Goal: Task Accomplishment & Management: Complete application form

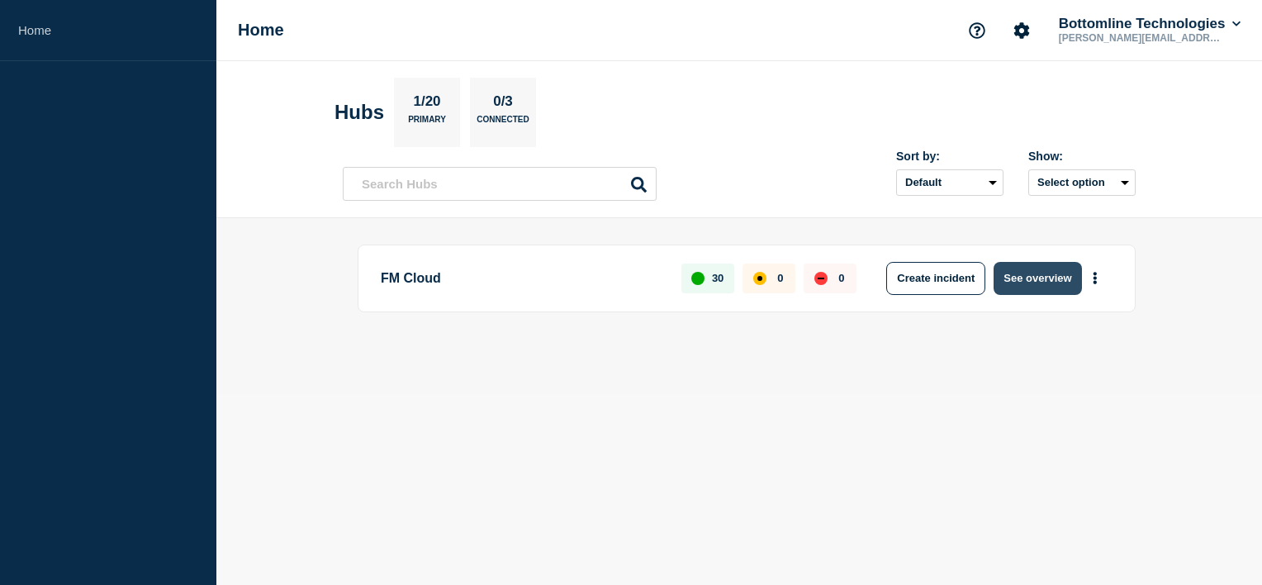
click at [1060, 278] on button "See overview" at bounding box center [1038, 278] width 88 height 33
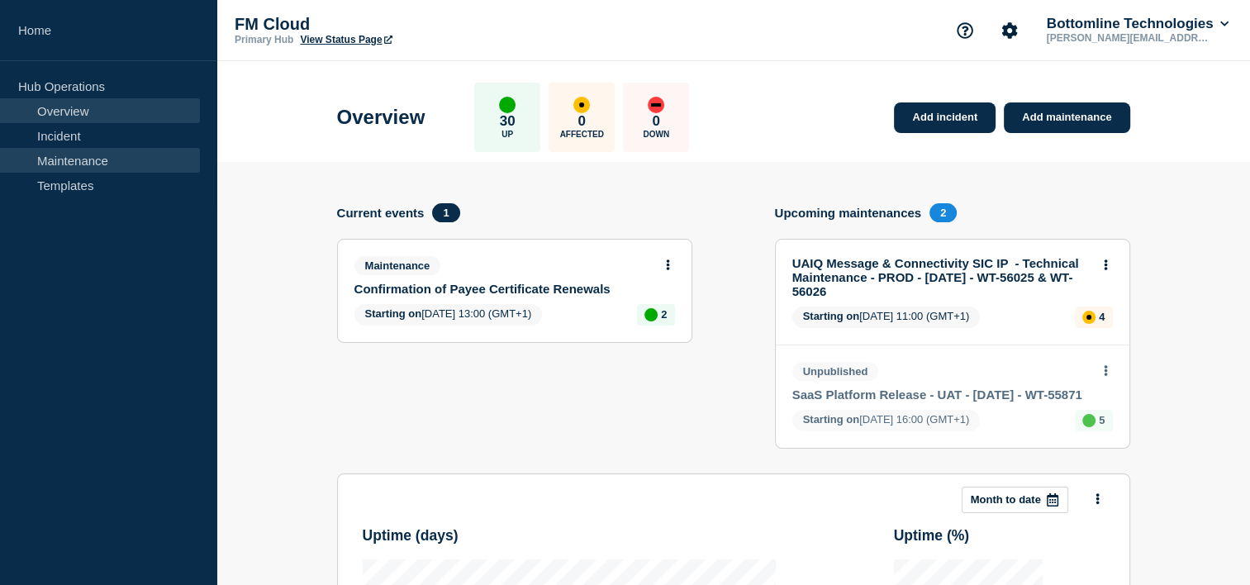
click at [107, 167] on link "Maintenance" at bounding box center [100, 160] width 200 height 25
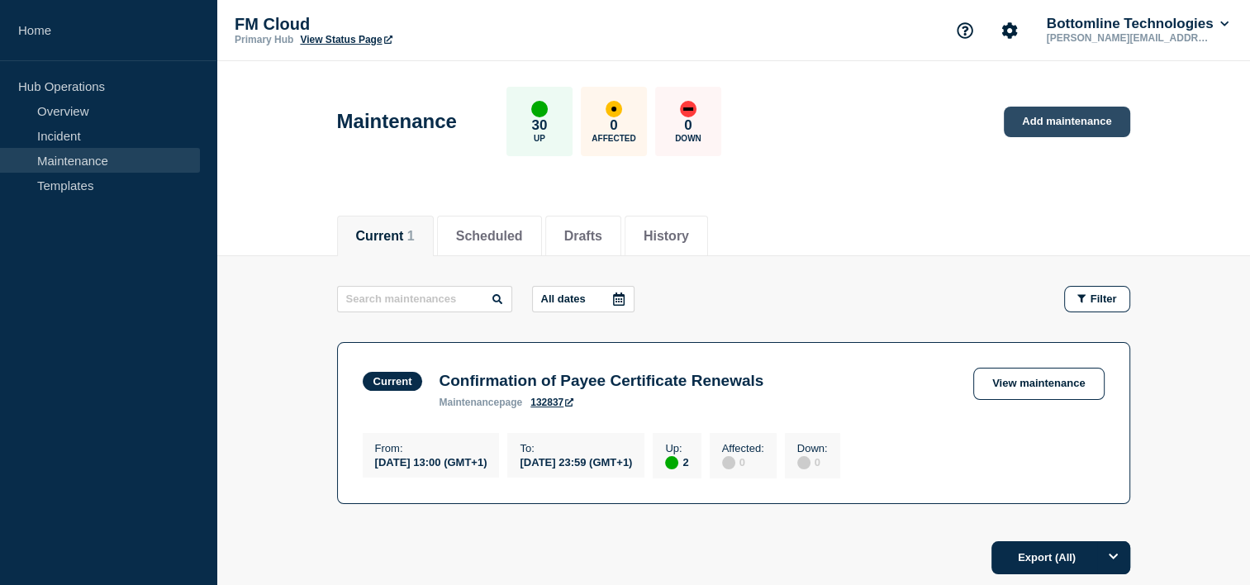
click at [1062, 116] on link "Add maintenance" at bounding box center [1066, 122] width 126 height 31
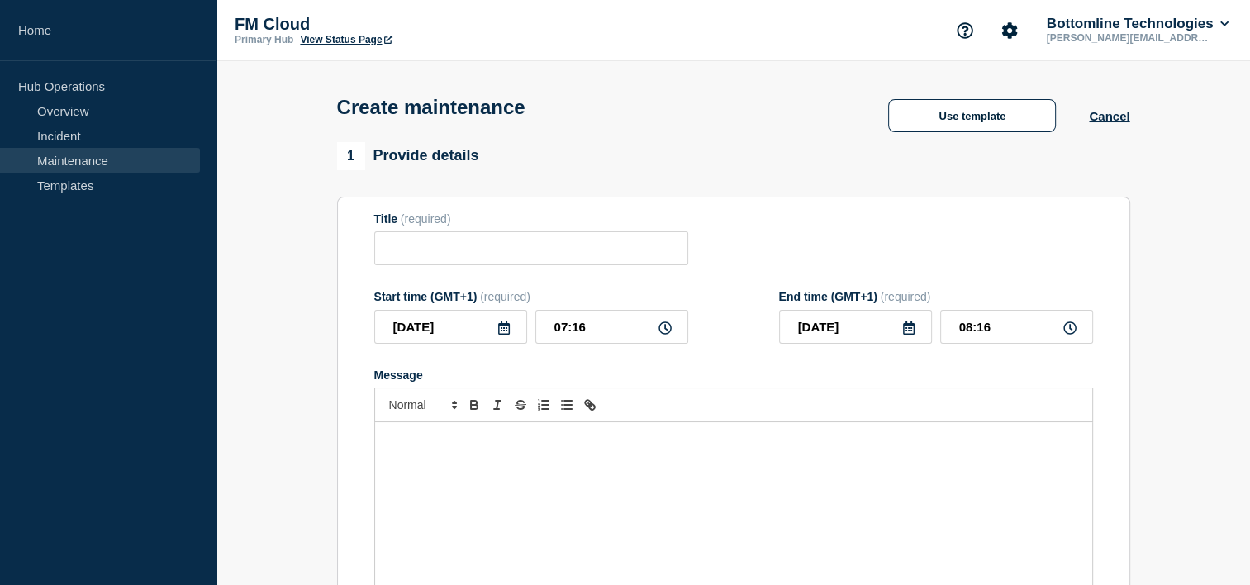
click at [486, 467] on div "Message" at bounding box center [733, 521] width 717 height 198
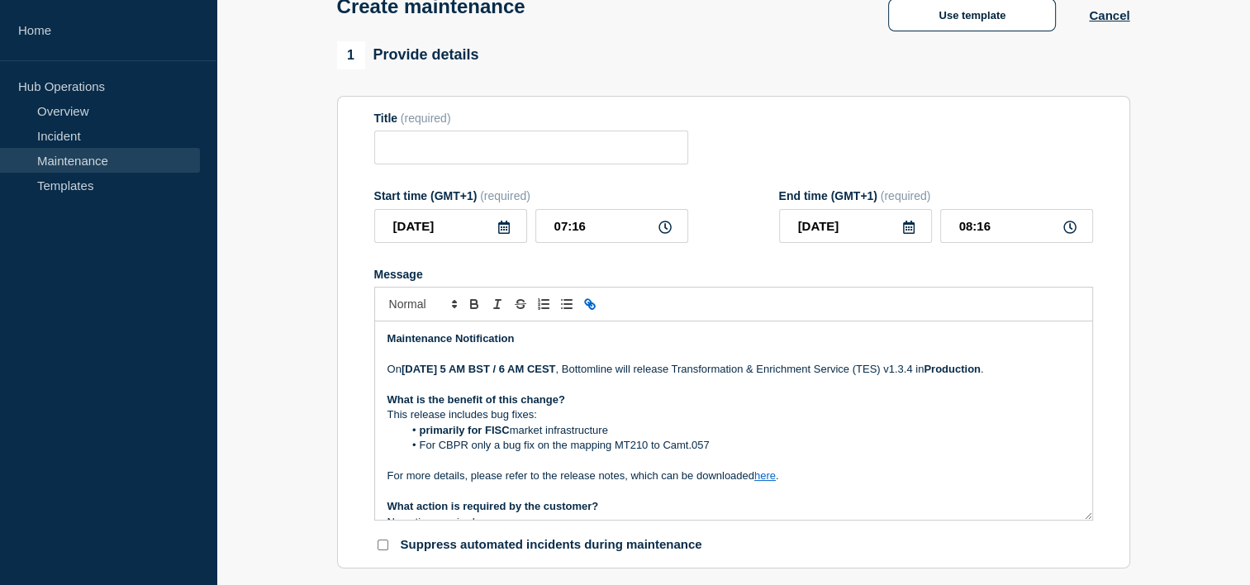
scroll to position [100, 0]
click at [446, 154] on input "Title" at bounding box center [531, 148] width 314 height 34
paste input "Transformation & Enrichment Service v1.4.1 - UAT - 19/AUG/2025 - WT-57152"
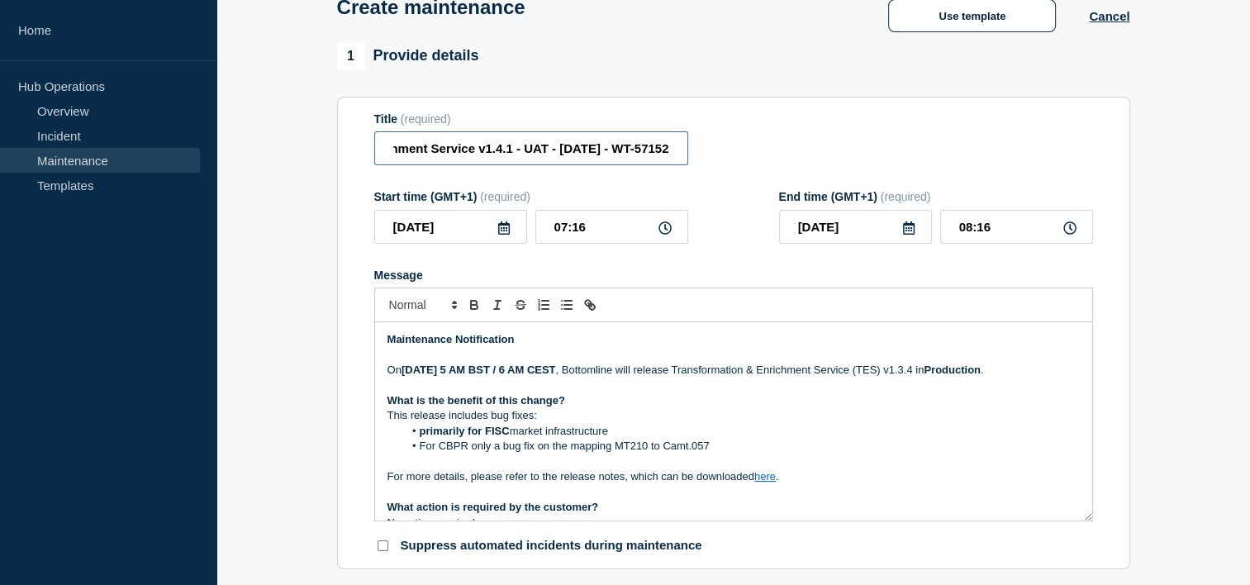
scroll to position [0, 0]
drag, startPoint x: 425, startPoint y: 149, endPoint x: 380, endPoint y: 155, distance: 45.9
click at [380, 155] on input "Transformation & Enrichment Service v1.4.1 - UAT - 19/AUG/2025 - WT-57152" at bounding box center [531, 148] width 314 height 34
drag, startPoint x: 667, startPoint y: 149, endPoint x: 515, endPoint y: 154, distance: 152.0
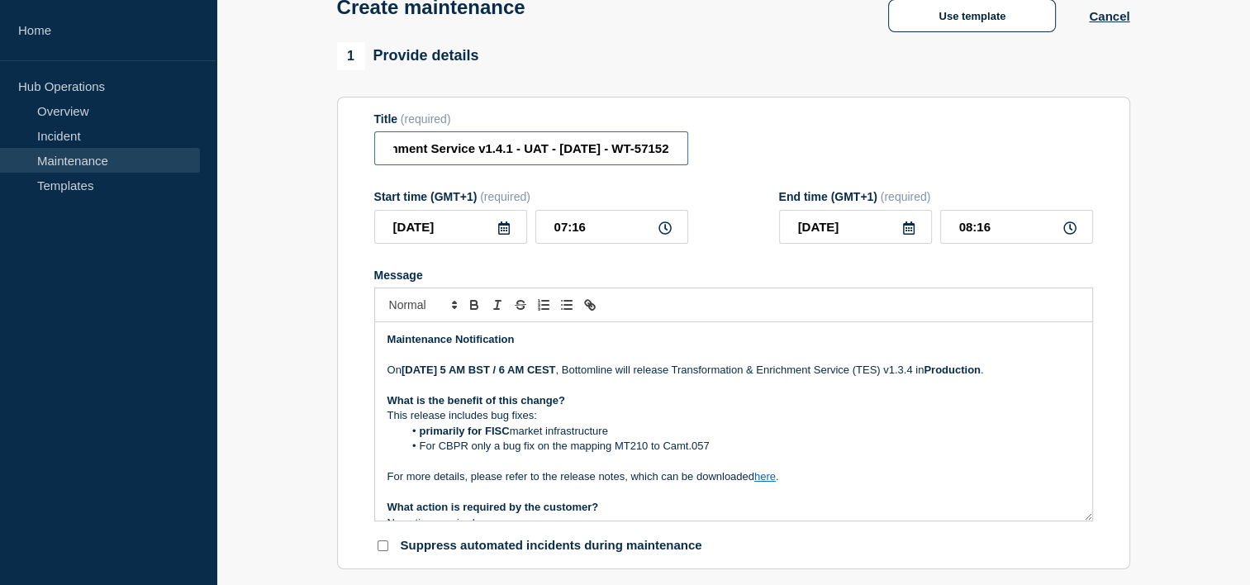
click at [515, 154] on input "Transformation & Enrichment Service v1.4.1 - UAT - 19/AUG/2025 - WT-57152" at bounding box center [531, 148] width 314 height 34
click at [564, 146] on input "Transformation & Enrichment Service v1.4.1 - PROD - 19/AUG/2025 - WT-57152" at bounding box center [531, 148] width 314 height 34
click at [591, 151] on input "Transformation & Enrichment Service v1.4.1 - PROD - 04/AUG/2025 - WT-57152" at bounding box center [531, 148] width 314 height 34
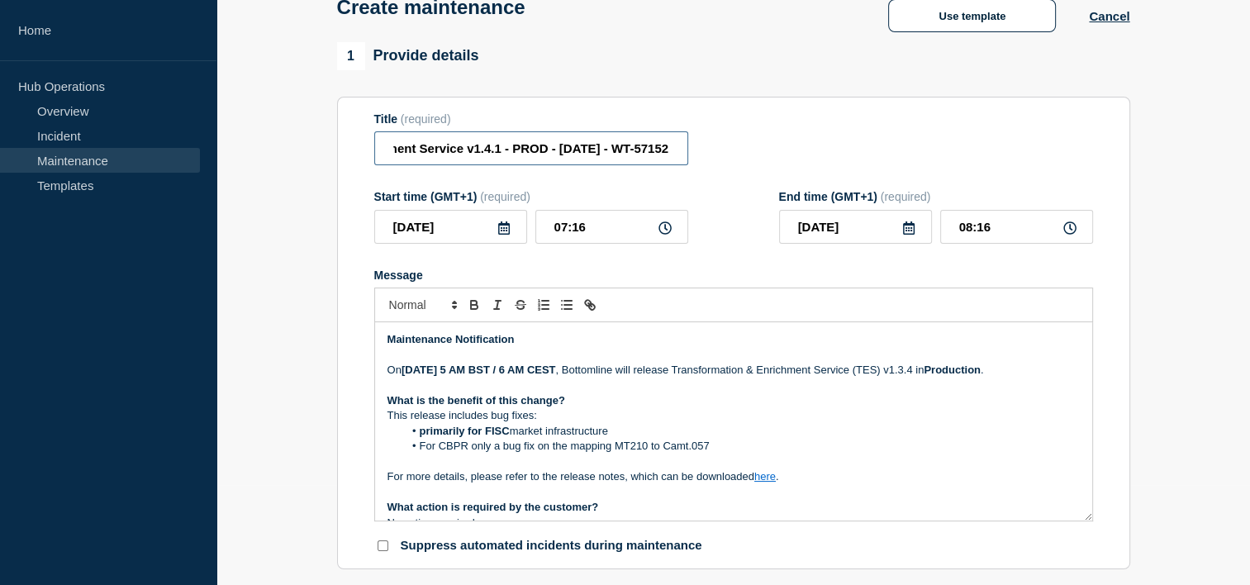
drag, startPoint x: 622, startPoint y: 149, endPoint x: 760, endPoint y: 135, distance: 138.6
click at [760, 135] on div "Title (required) Transformation & Enrichment Service v1.4.1 - PROD - 04/SEP/202…" at bounding box center [733, 139] width 719 height 54
click at [653, 159] on input "Transformation & Enrichment Service v1.4.1 - PROD - 04/SEP/2025 - WT-57152" at bounding box center [531, 148] width 314 height 34
drag, startPoint x: 668, startPoint y: 152, endPoint x: 633, endPoint y: 152, distance: 34.7
click at [633, 152] on input "Transformation & Enrichment Service v1.4.1 - PROD - 04/SEP/2025 - WT-57152" at bounding box center [531, 148] width 314 height 34
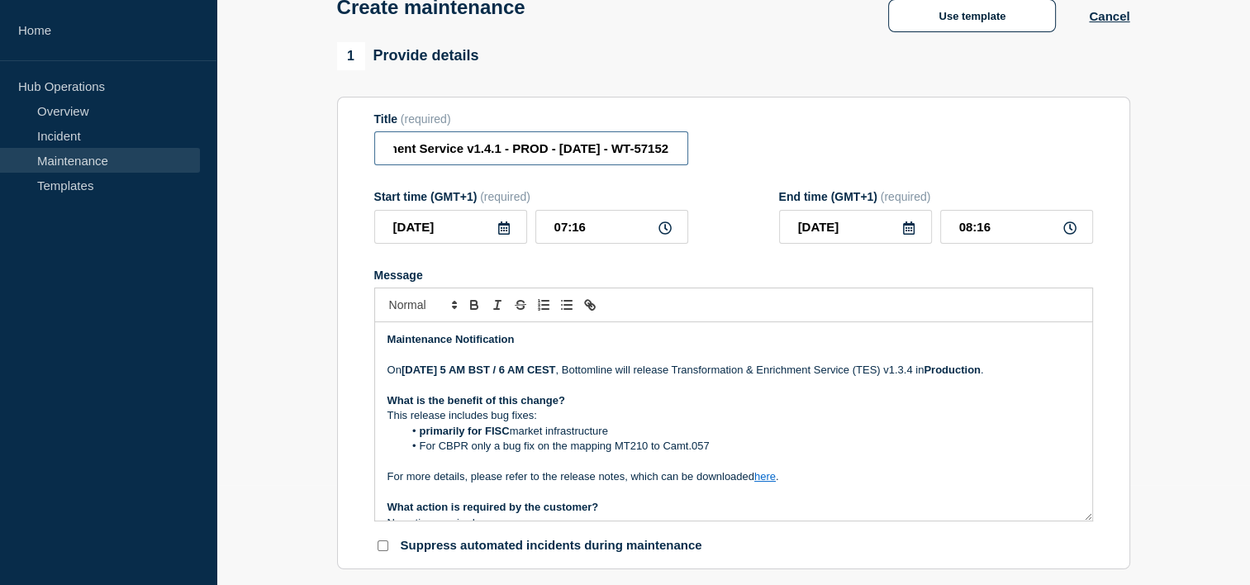
paste input "8047"
type input "Transformation & Enrichment Service v1.4.1 - PROD - [DATE] - WT-58047"
click at [805, 263] on form "Title (required) Transformation & Enrichment Service v1.4.1 - PROD - 04/SEP/202…" at bounding box center [733, 333] width 719 height 442
click at [442, 375] on strong "Monday July 28th, 2025 at 5 AM" at bounding box center [433, 369] width 64 height 12
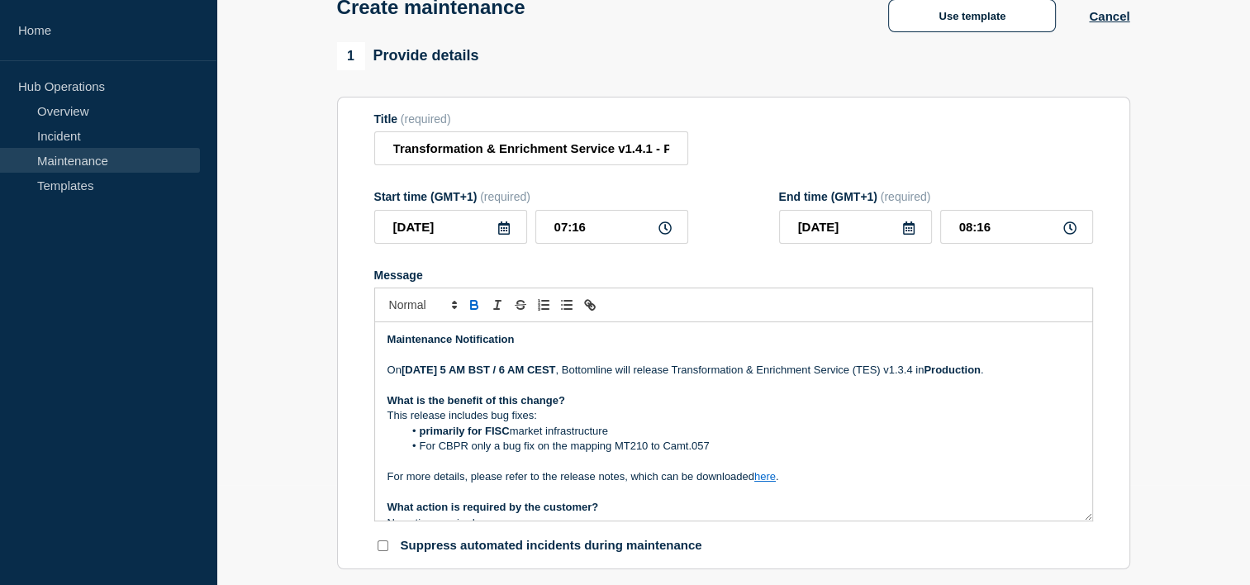
click at [465, 376] on strong "Thursday July 28th, 2025 at 5 AM" at bounding box center [433, 369] width 64 height 12
click at [1053, 377] on p "On Thursday September 04th, 2025 at 5 AM BST / 6 AM CEST , Bottomline will rele…" at bounding box center [733, 370] width 692 height 15
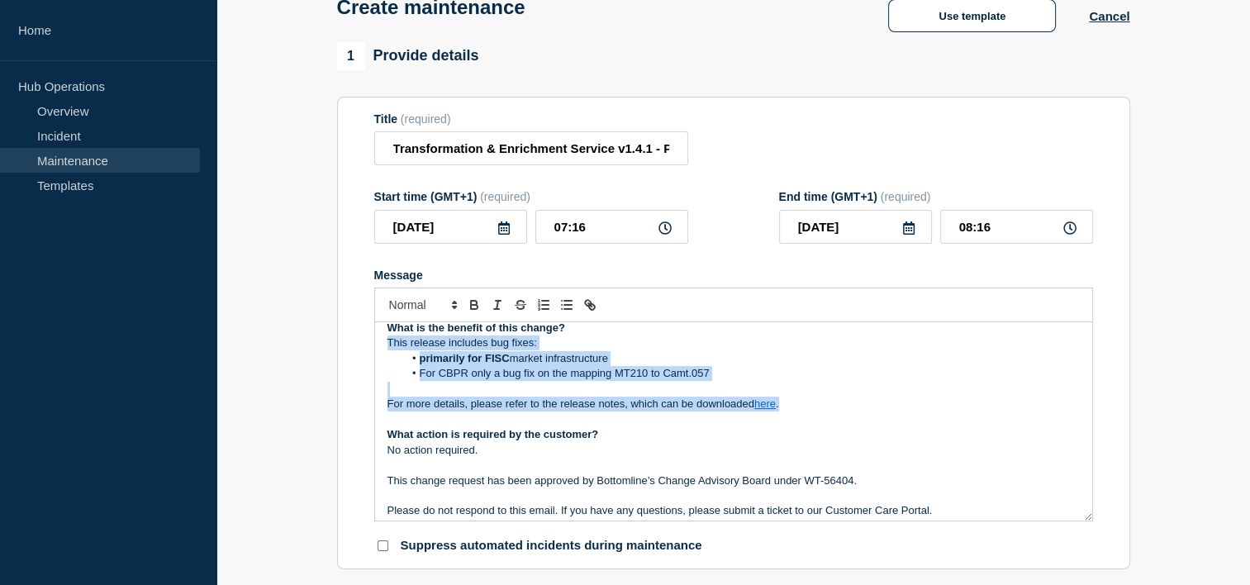
drag, startPoint x: 805, startPoint y: 418, endPoint x: 374, endPoint y: 367, distance: 434.1
click at [375, 367] on div "Maintenance Notification On Thursday September 04th, 2025 at 5 AM BST / 6 AM CE…" at bounding box center [733, 421] width 717 height 198
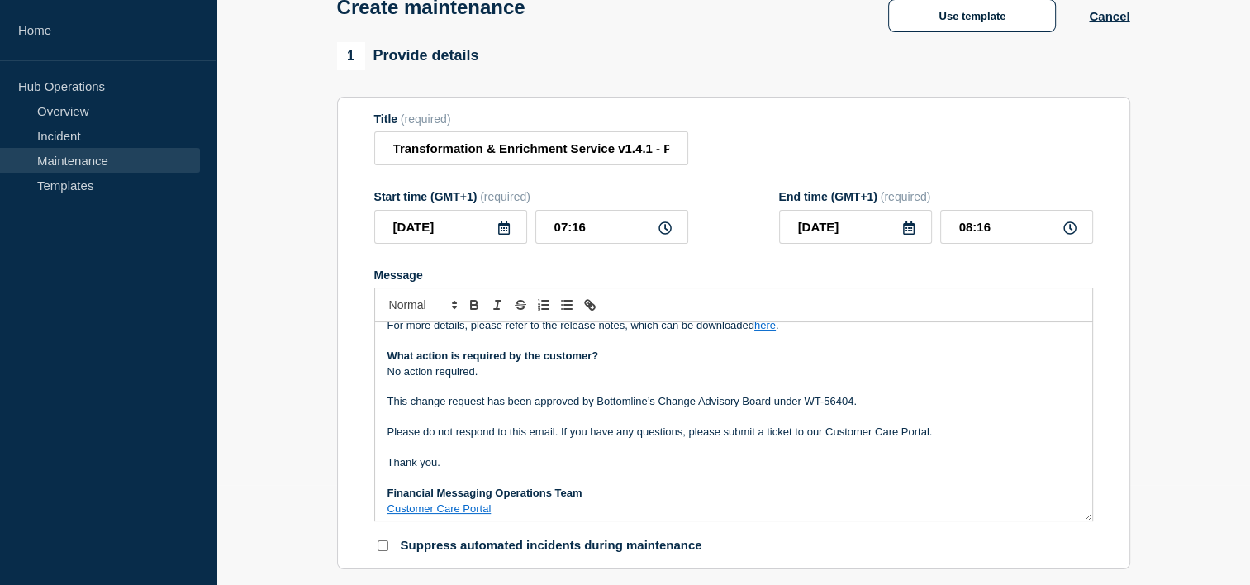
scroll to position [183, 0]
click at [851, 407] on p "This change request has been approved by Bottomline’s Change Advisory Board und…" at bounding box center [733, 399] width 692 height 15
drag, startPoint x: 614, startPoint y: 139, endPoint x: 788, endPoint y: 159, distance: 175.5
click at [788, 159] on div "Title (required) Transformation & Enrichment Service v1.4.1 - PROD - 04/SEP/202…" at bounding box center [733, 139] width 719 height 54
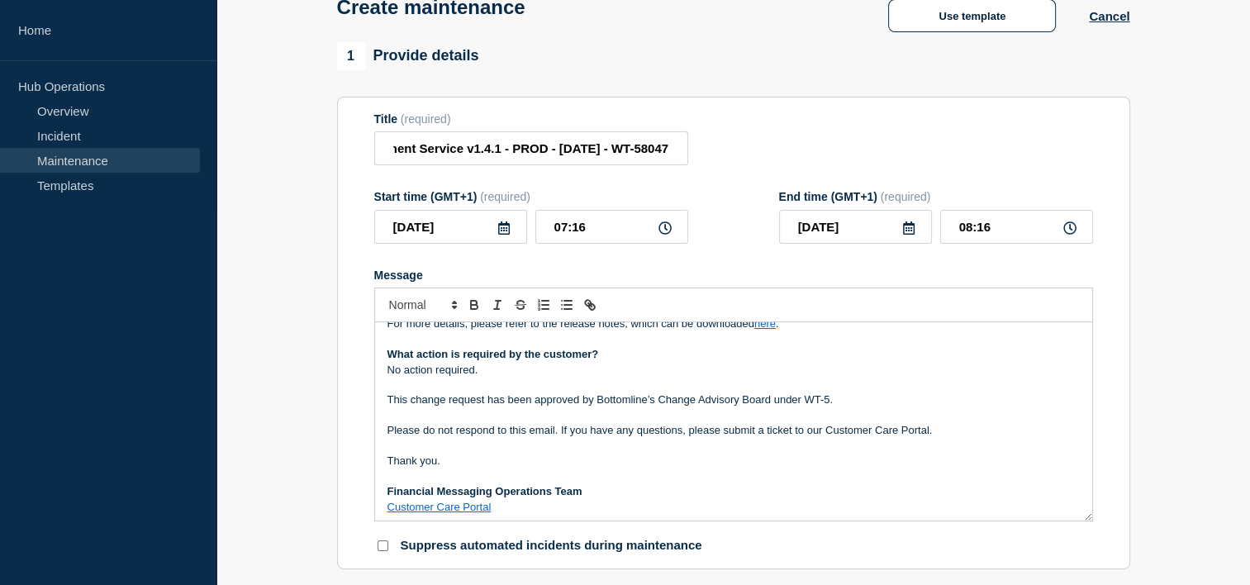
scroll to position [0, 0]
click at [861, 407] on p "This change request has been approved by Bottomline’s Change Advisory Board und…" at bounding box center [733, 399] width 692 height 15
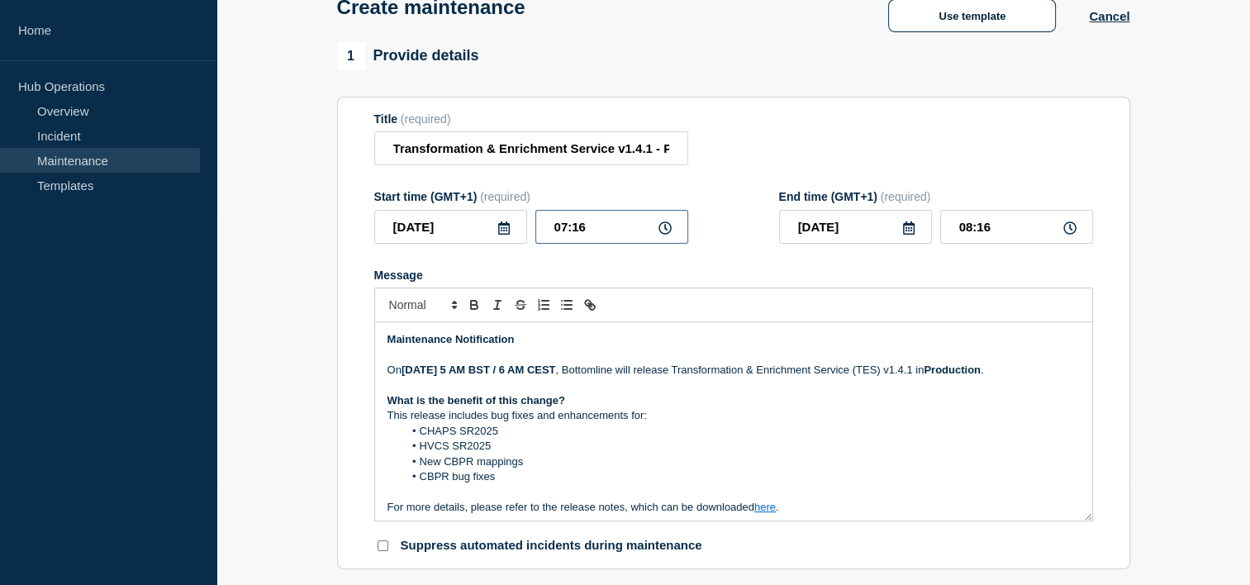
click at [564, 225] on input "07:16" at bounding box center [611, 227] width 153 height 34
type input "05:16"
type input "06:16"
click at [625, 221] on input "05:16" at bounding box center [611, 227] width 153 height 34
type input "05:00"
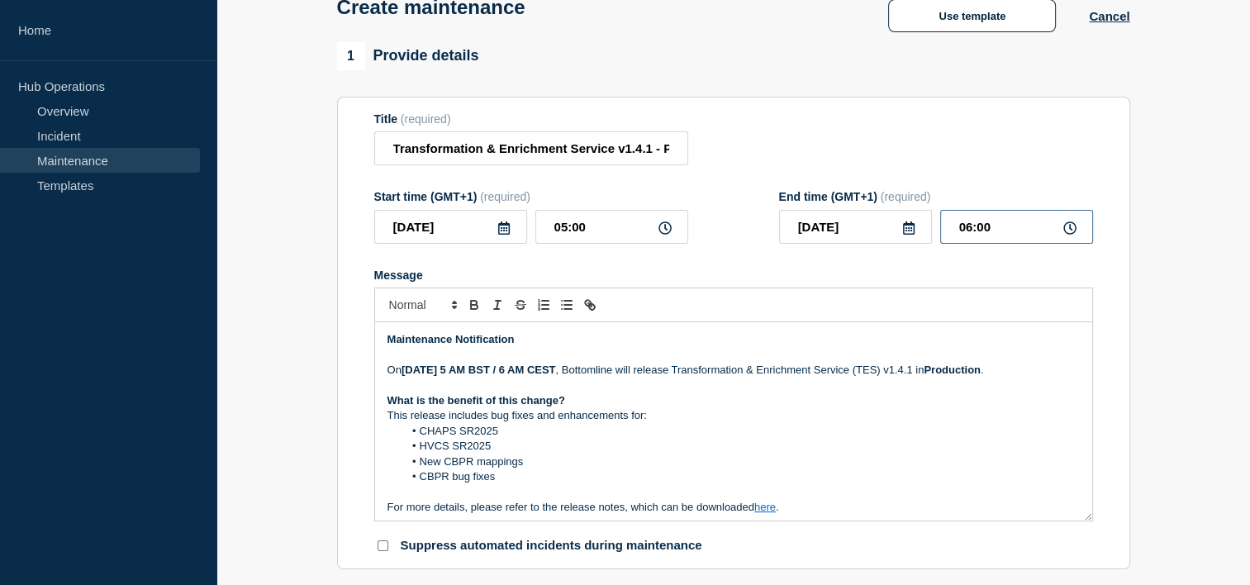
click at [970, 228] on input "06:00" at bounding box center [1016, 227] width 153 height 34
type input "07:00"
click at [500, 241] on input "2025-08-21" at bounding box center [450, 227] width 153 height 34
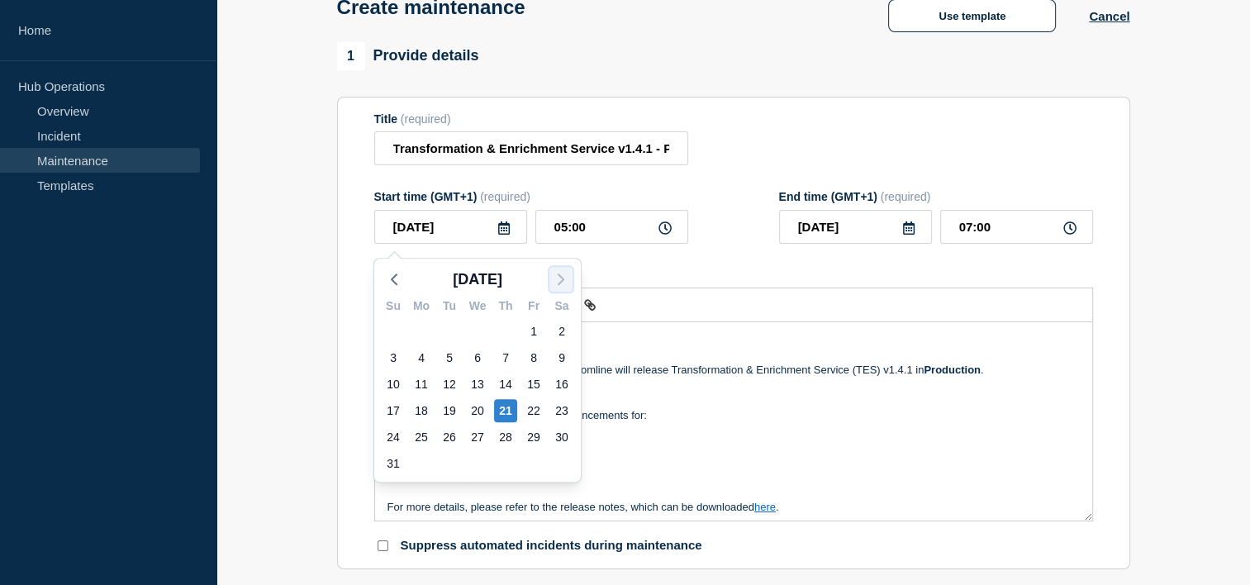
click at [554, 282] on icon "button" at bounding box center [561, 279] width 20 height 20
click at [503, 324] on div "4" at bounding box center [505, 331] width 23 height 23
type input "2025-09-04"
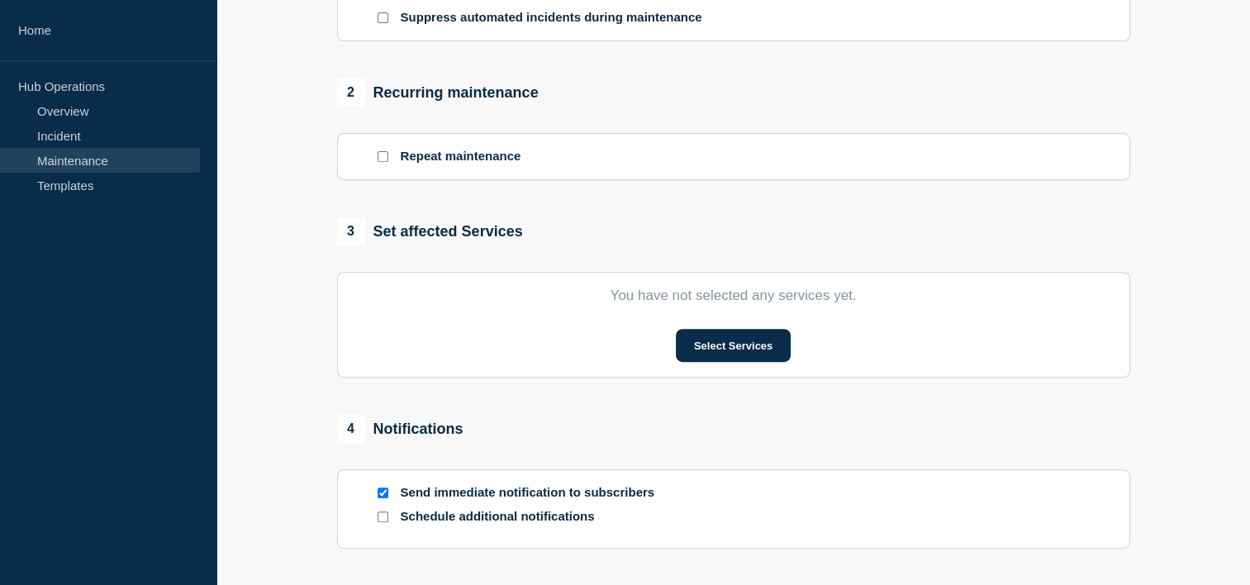
scroll to position [632, 0]
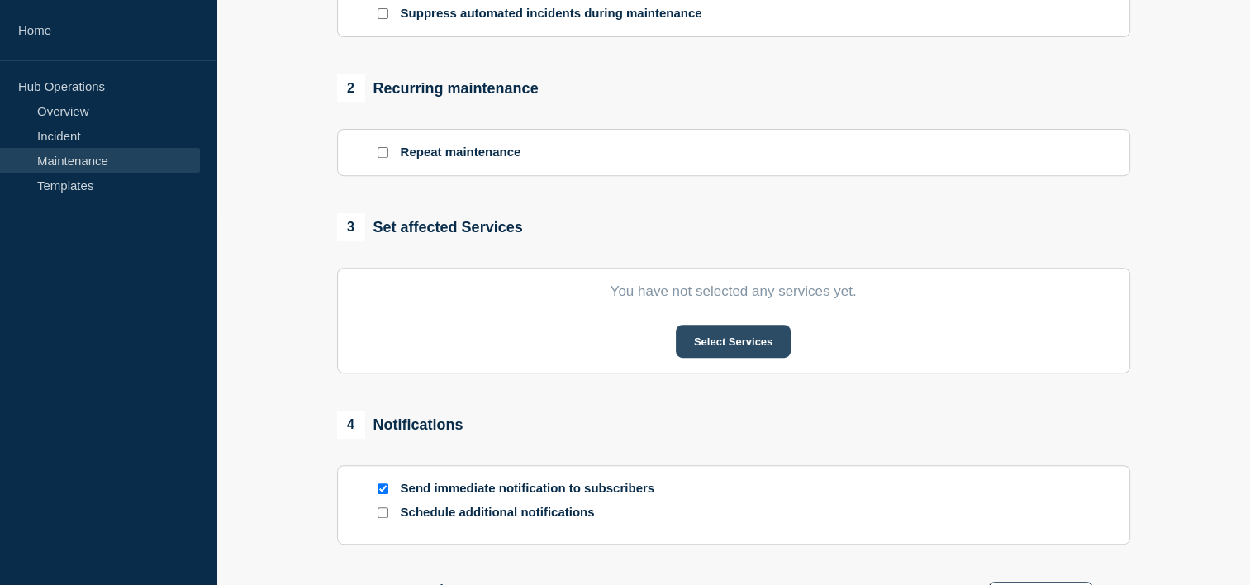
click at [732, 344] on button "Select Services" at bounding box center [733, 341] width 115 height 33
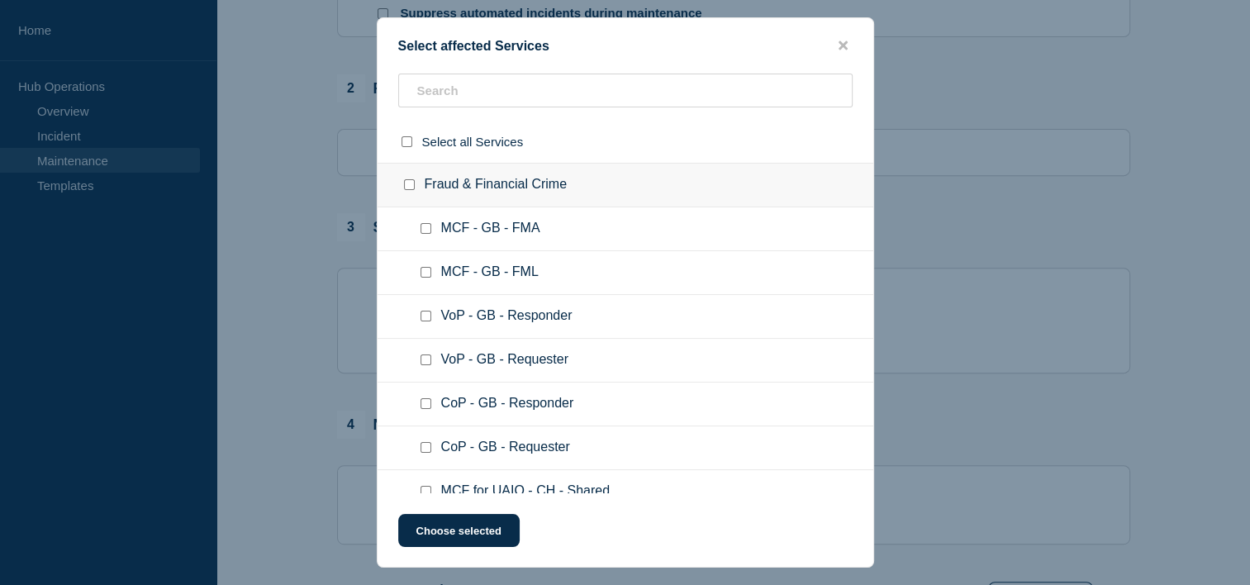
click at [587, 73] on div "Select affected Services Select all Services Fraud & Financial Crime MCF - GB -…" at bounding box center [625, 292] width 497 height 550
click at [587, 85] on input "text" at bounding box center [625, 91] width 454 height 34
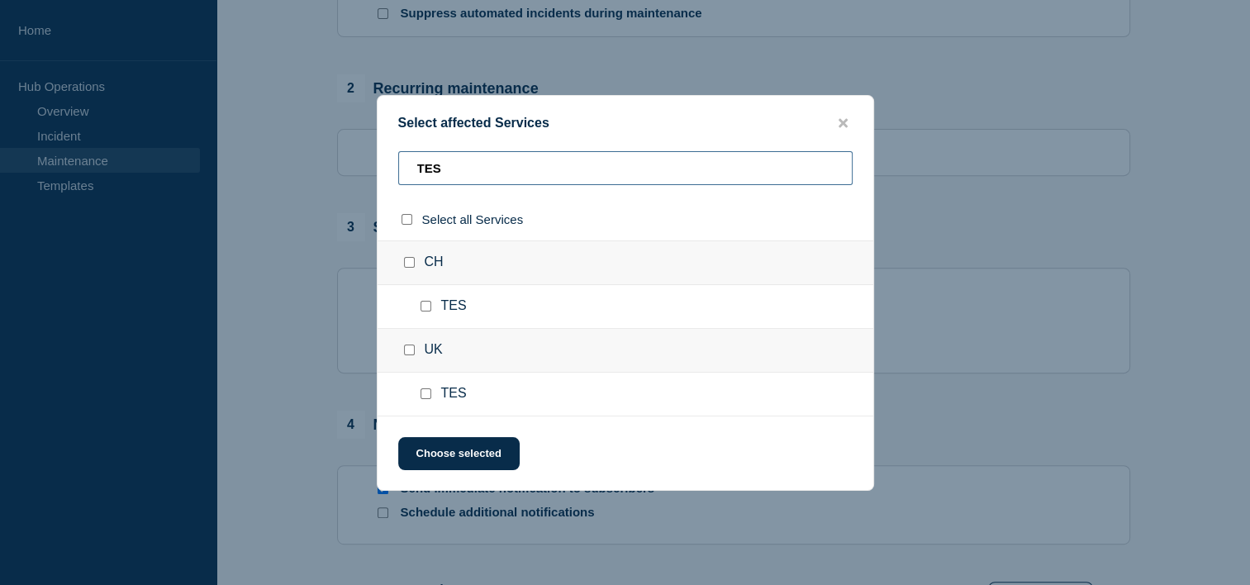
type input "TES"
click at [406, 268] on input "CH checkbox" at bounding box center [409, 262] width 11 height 11
checkbox input "true"
click at [408, 354] on input "UK checkbox" at bounding box center [409, 349] width 11 height 11
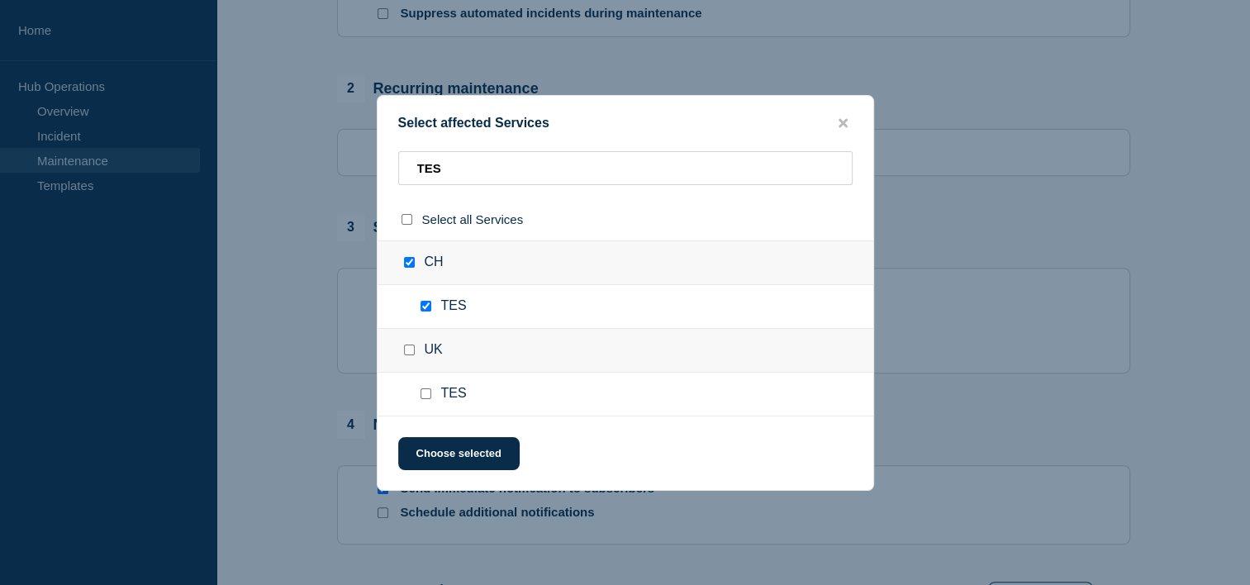
checkbox input "true"
click at [458, 448] on button "Choose selected" at bounding box center [458, 453] width 121 height 33
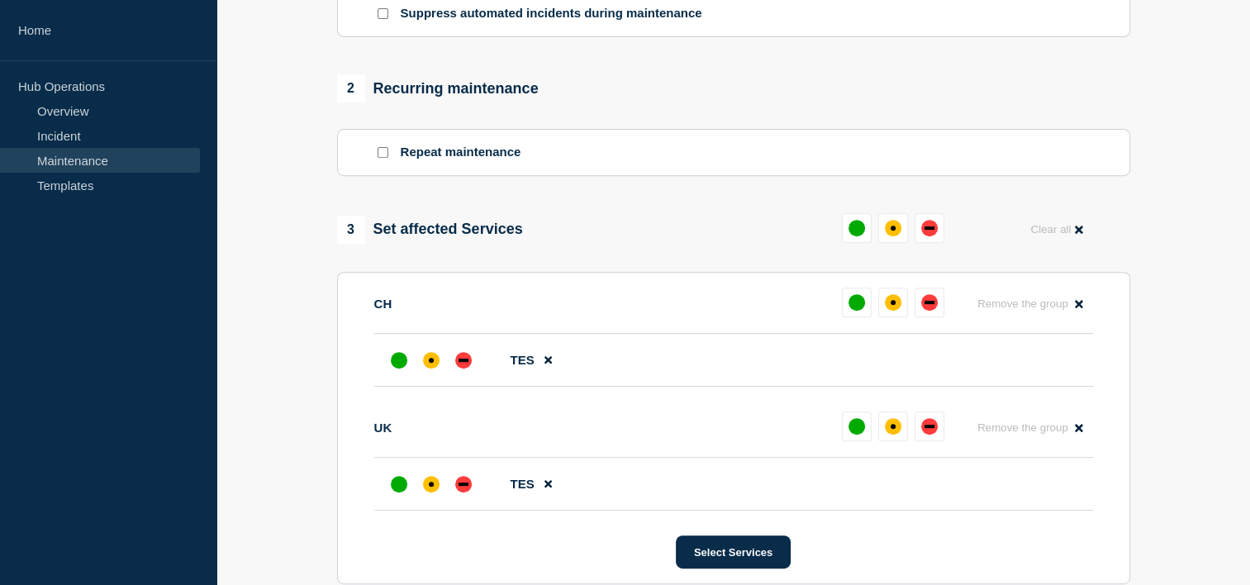
scroll to position [783, 0]
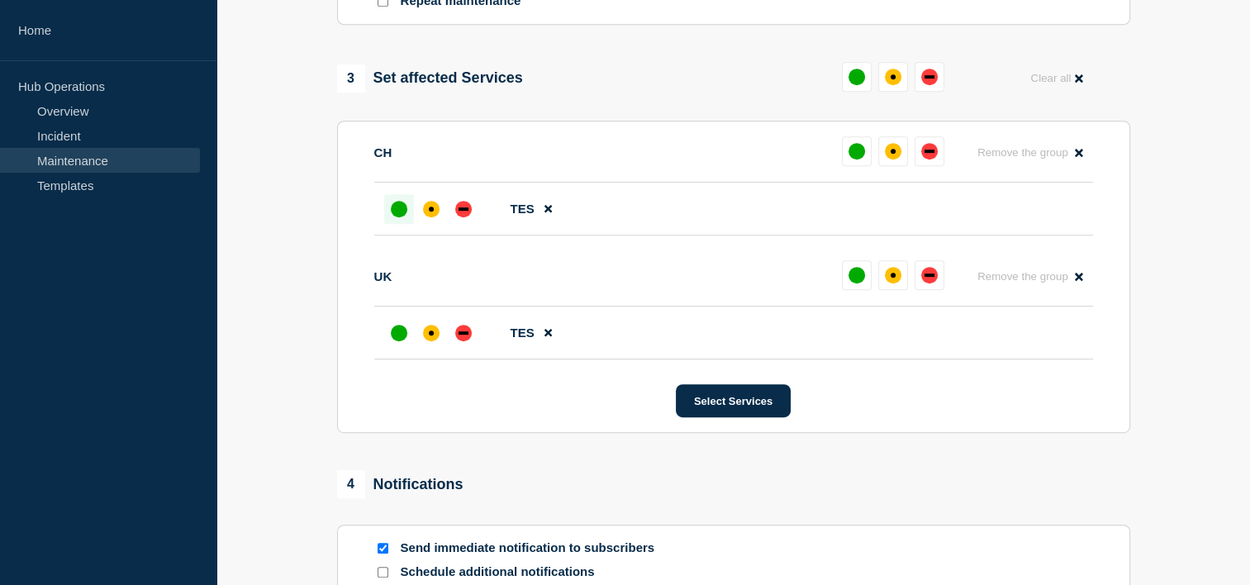
click at [391, 217] on div "up" at bounding box center [399, 209] width 17 height 17
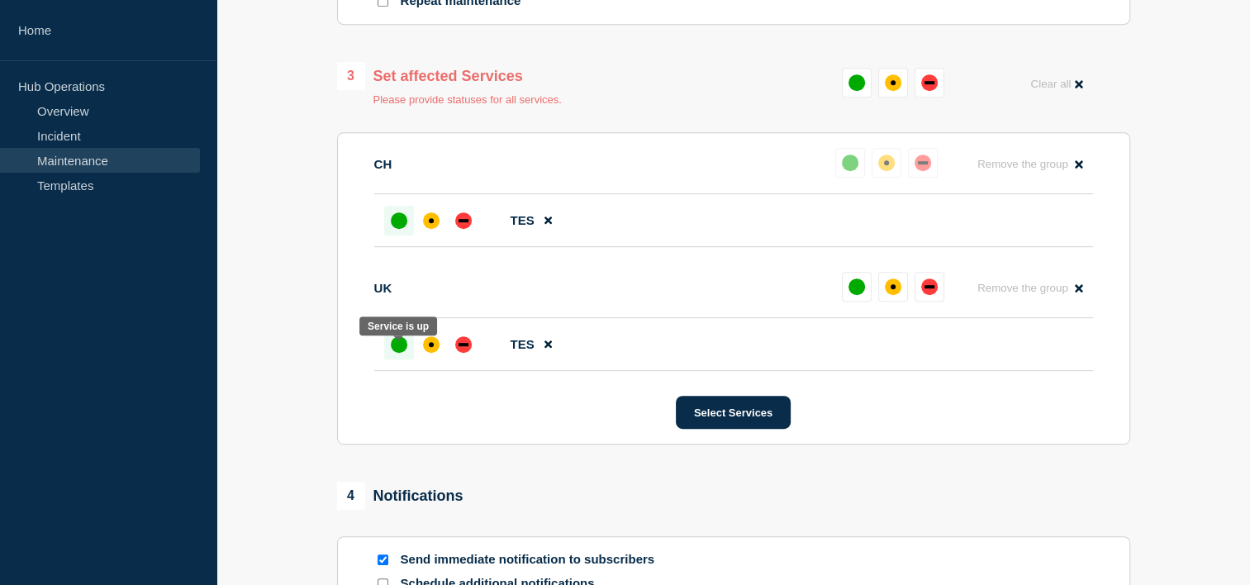
click at [397, 353] on div "up" at bounding box center [399, 344] width 17 height 17
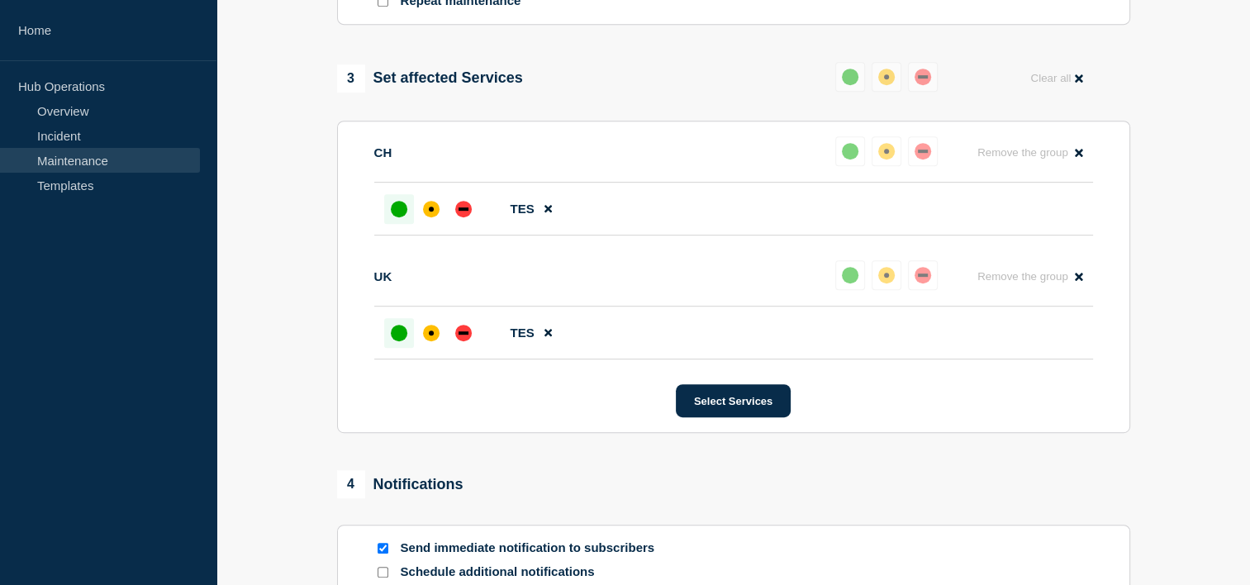
scroll to position [1072, 0]
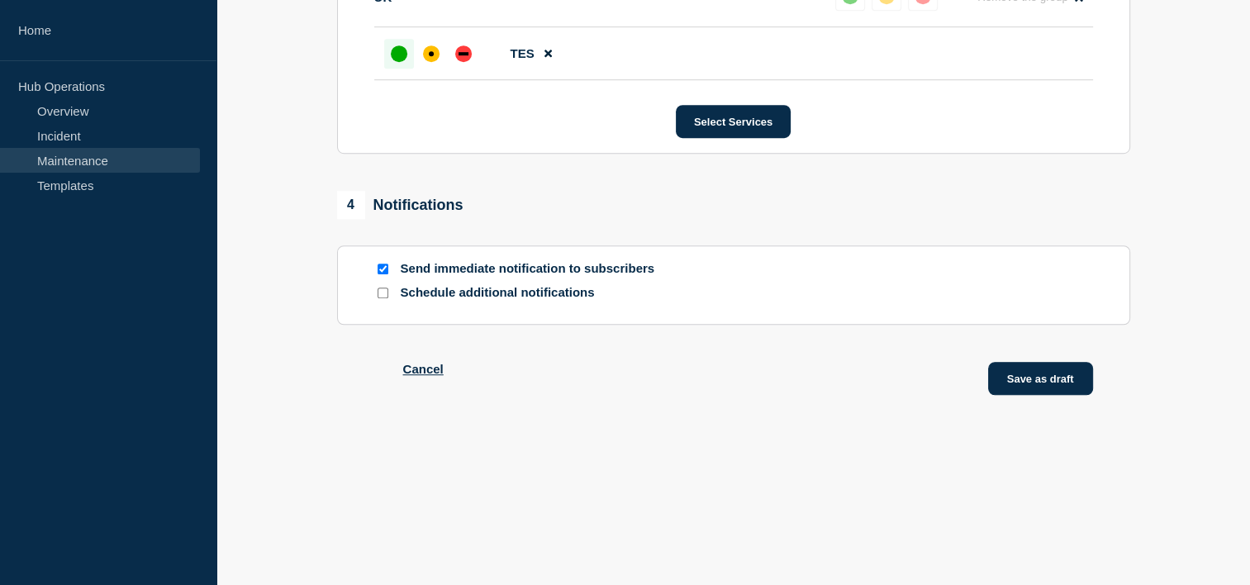
click at [1021, 390] on button "Save as draft" at bounding box center [1040, 378] width 105 height 33
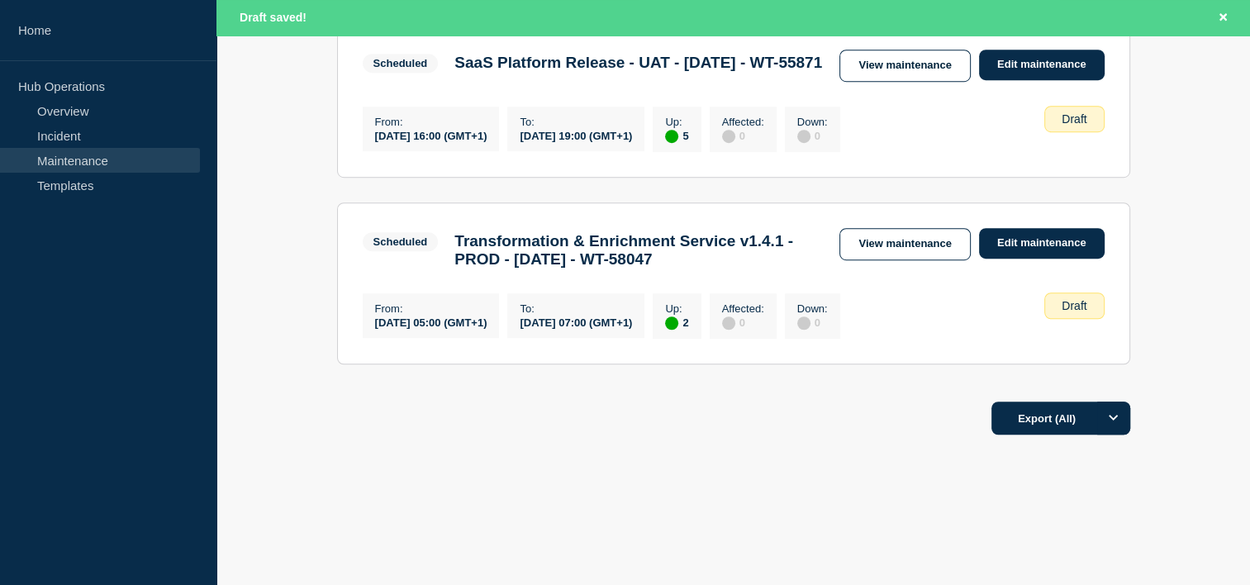
scroll to position [1115, 0]
click at [922, 260] on link "View maintenance" at bounding box center [904, 244] width 130 height 32
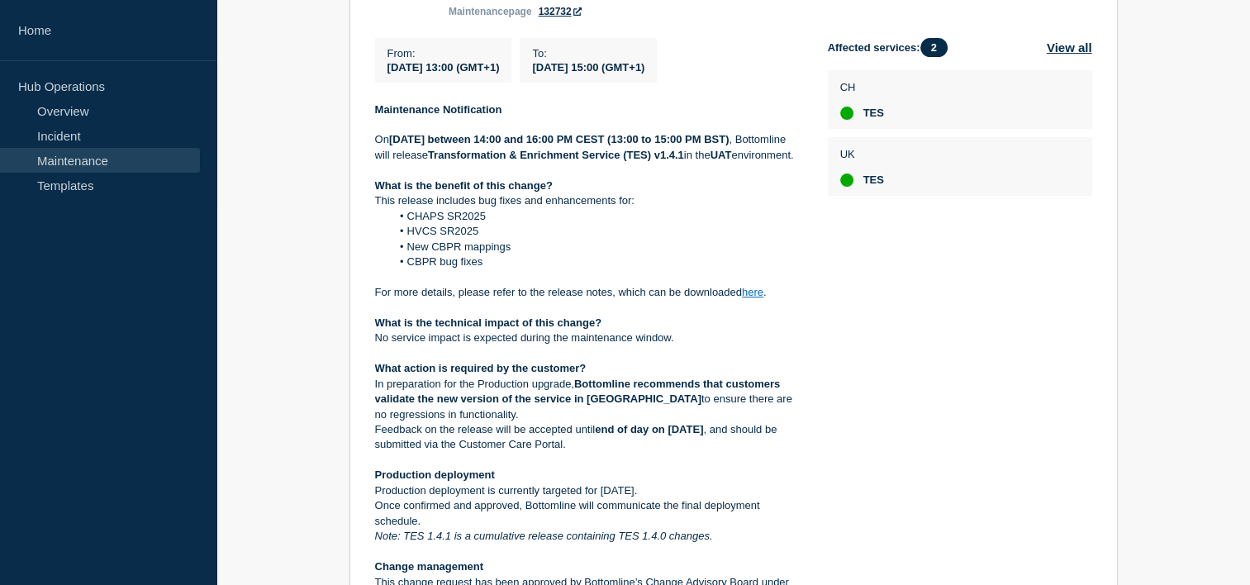
scroll to position [323, 0]
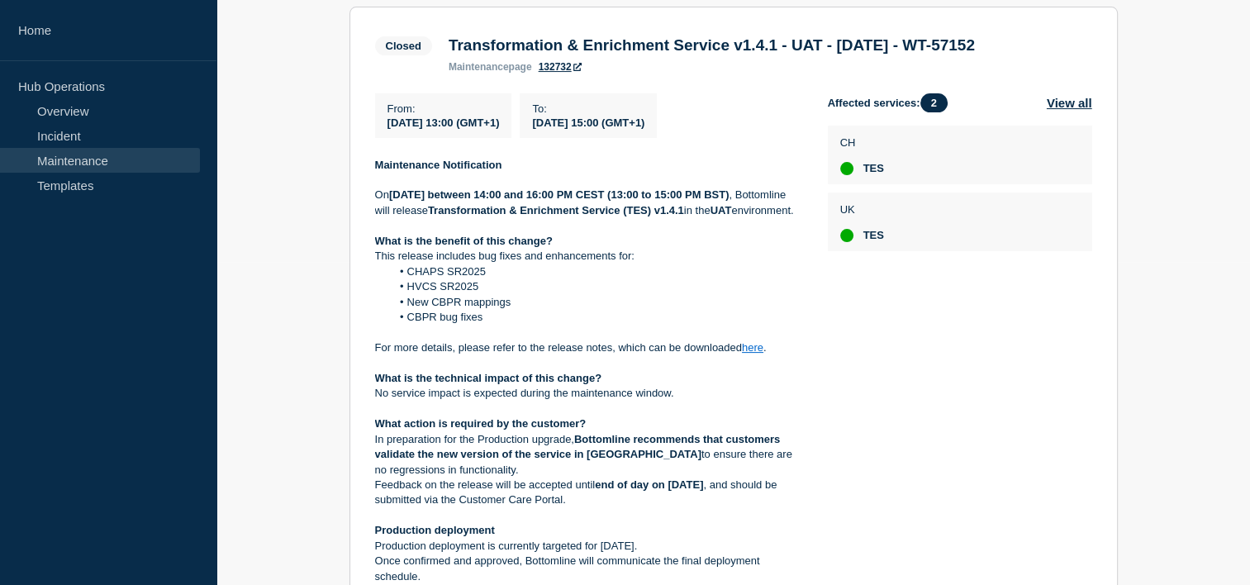
click at [104, 157] on link "Maintenance" at bounding box center [100, 160] width 200 height 25
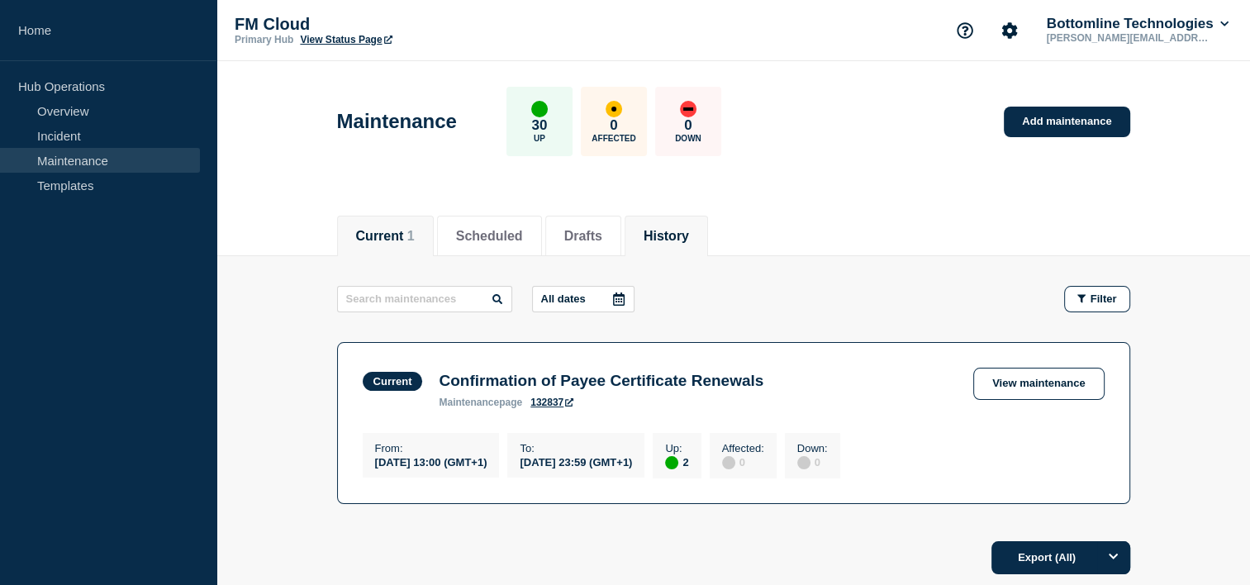
click at [687, 229] on button "History" at bounding box center [665, 236] width 45 height 15
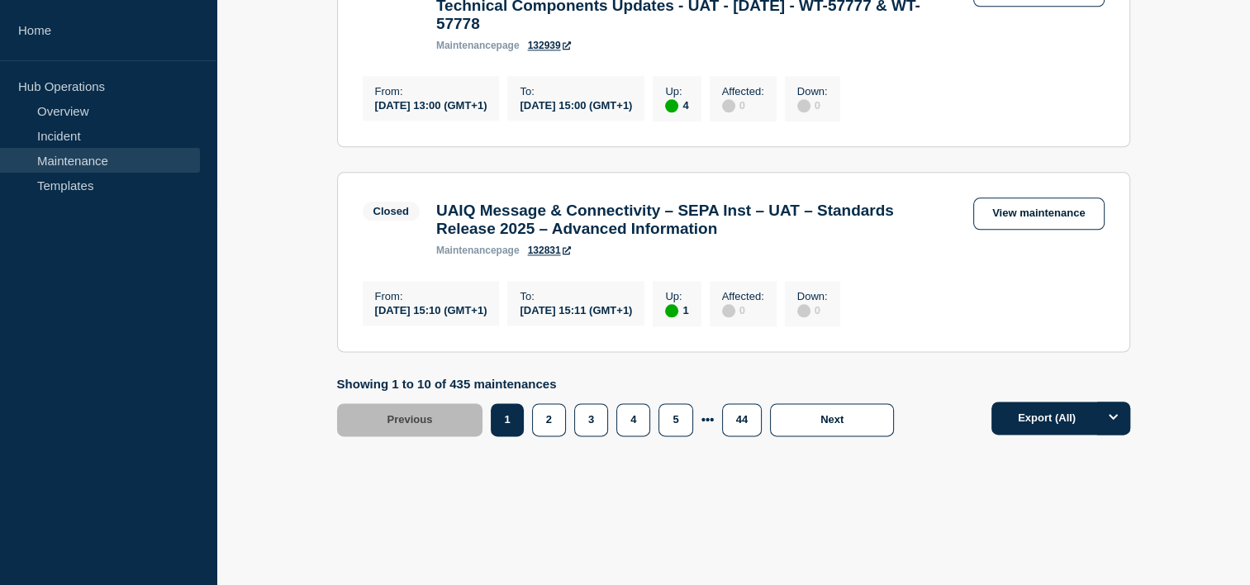
scroll to position [2108, 0]
click at [542, 412] on button "2" at bounding box center [549, 419] width 34 height 33
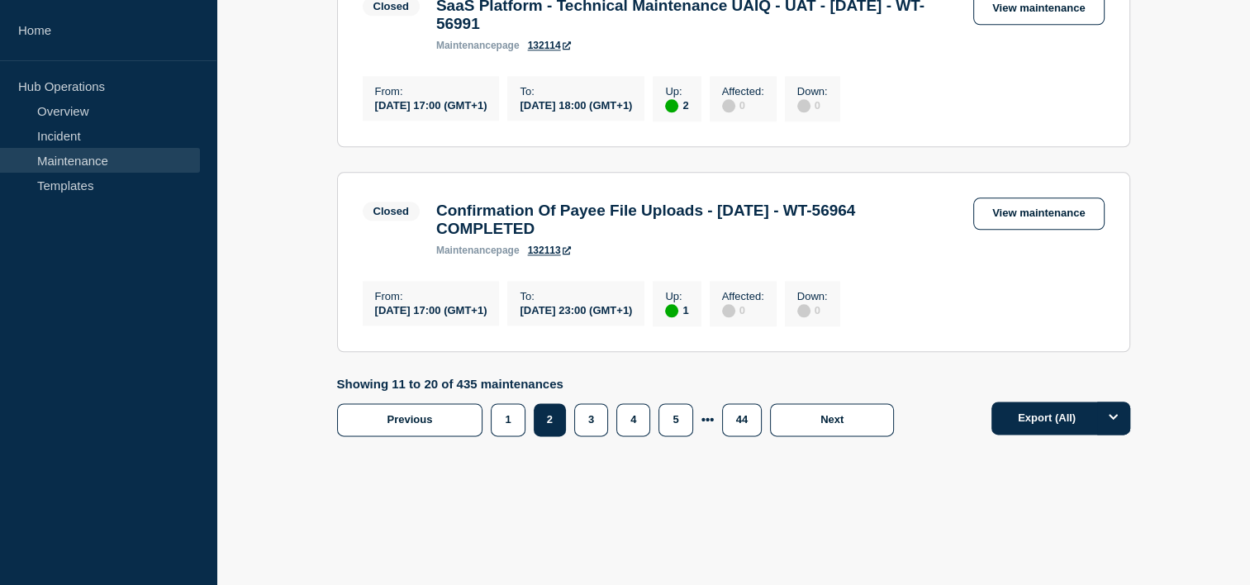
scroll to position [2083, 0]
click at [515, 415] on button "1" at bounding box center [508, 419] width 34 height 33
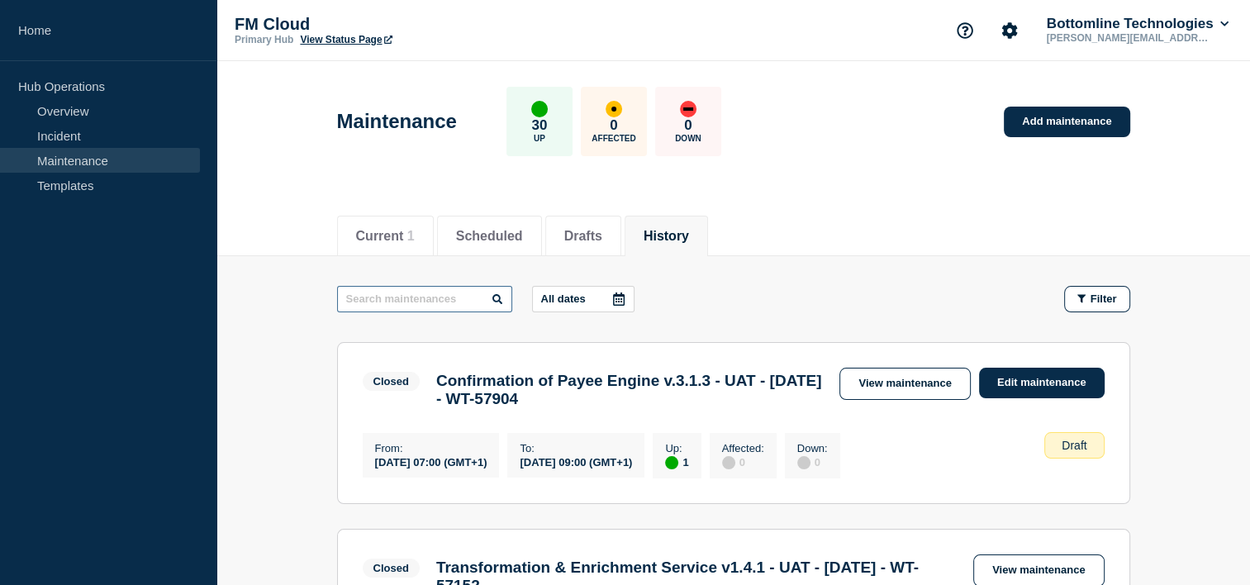
click at [350, 292] on input "text" at bounding box center [424, 299] width 175 height 26
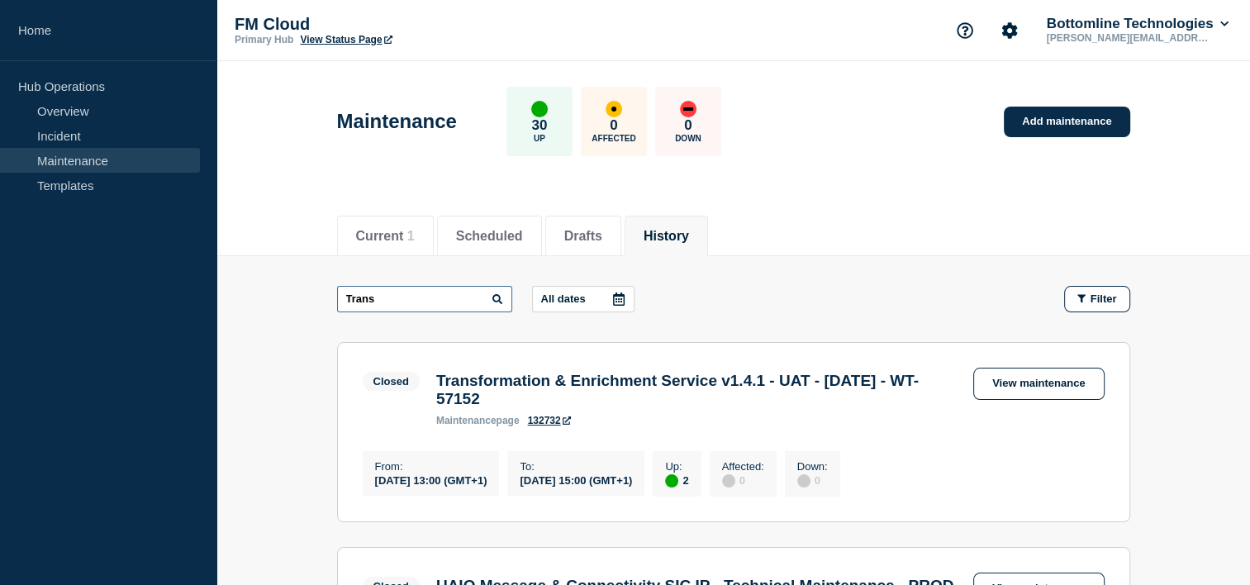
type input "Trans"
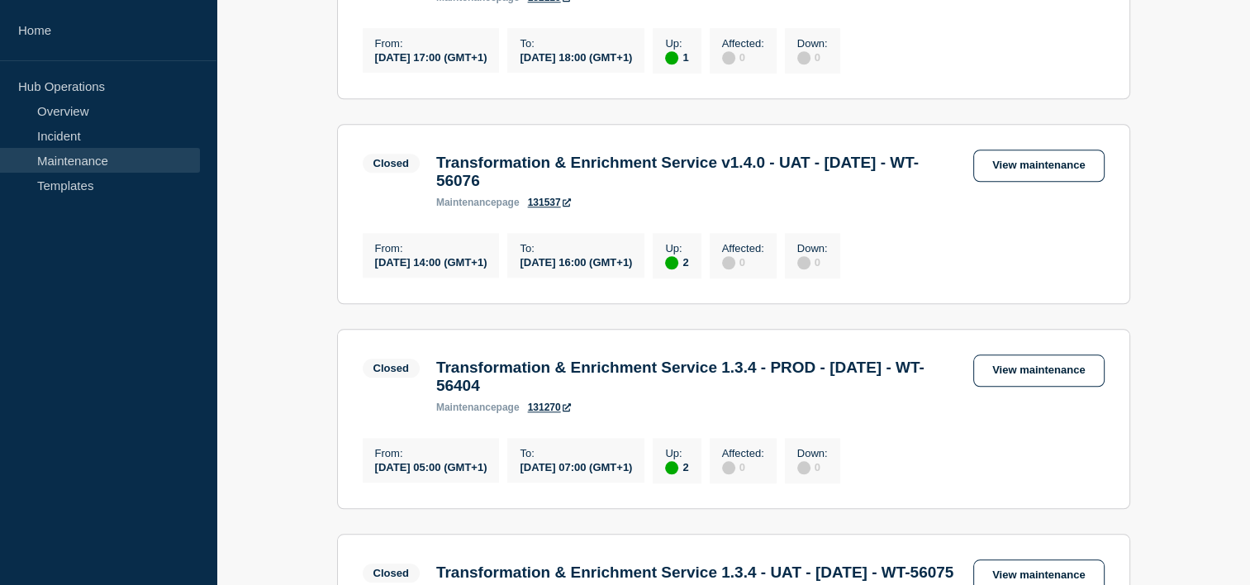
scroll to position [1449, 0]
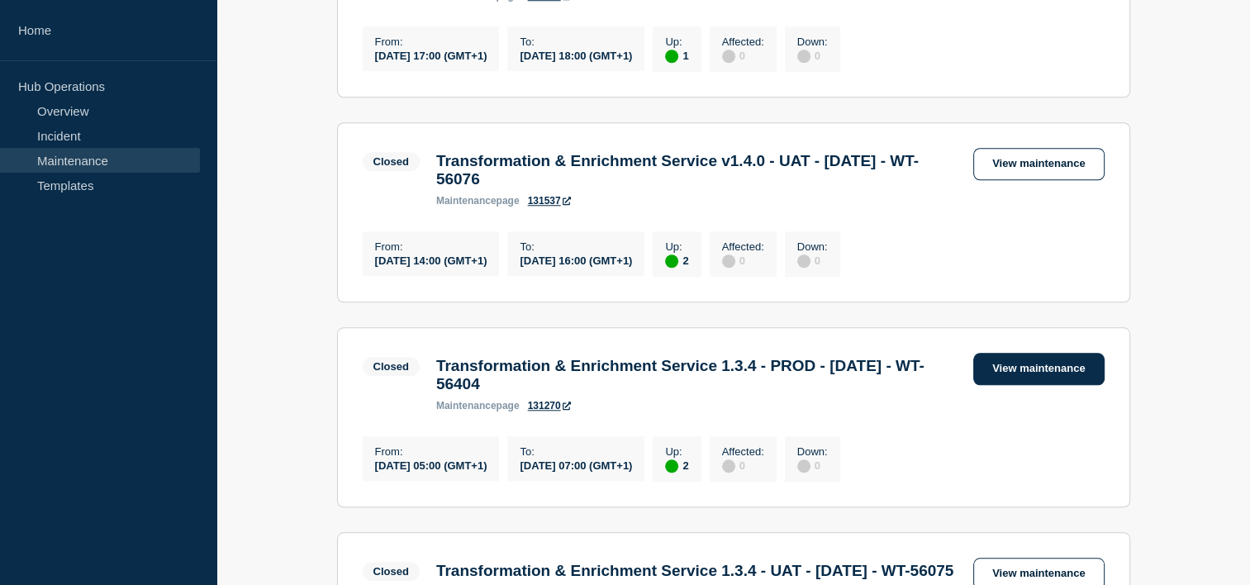
click at [1074, 385] on link "View maintenance" at bounding box center [1038, 369] width 130 height 32
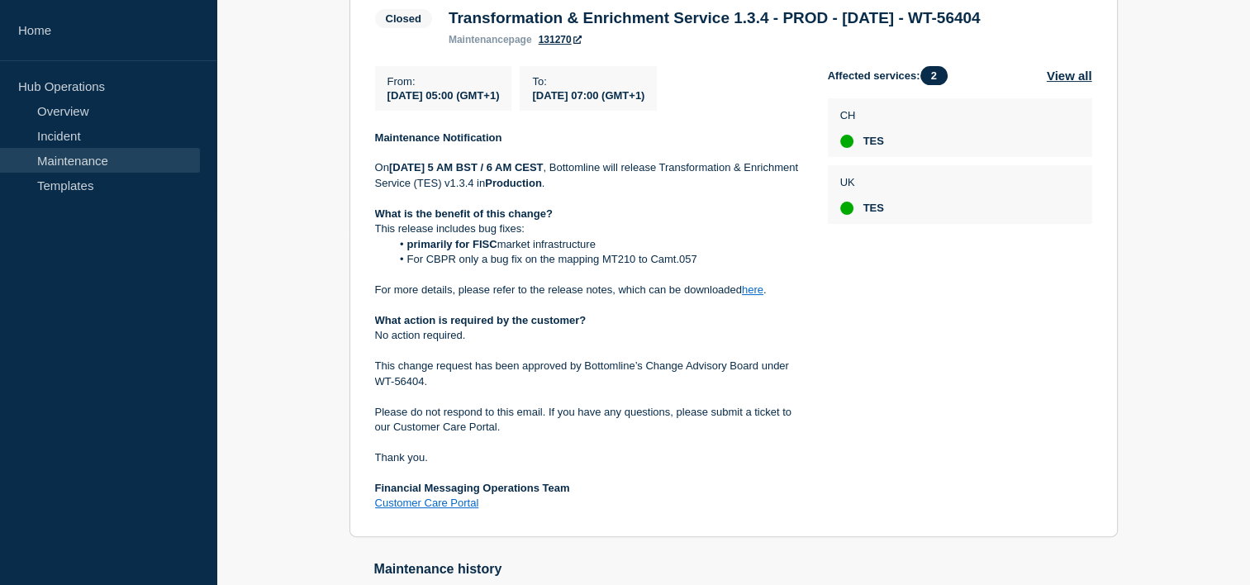
scroll to position [356, 0]
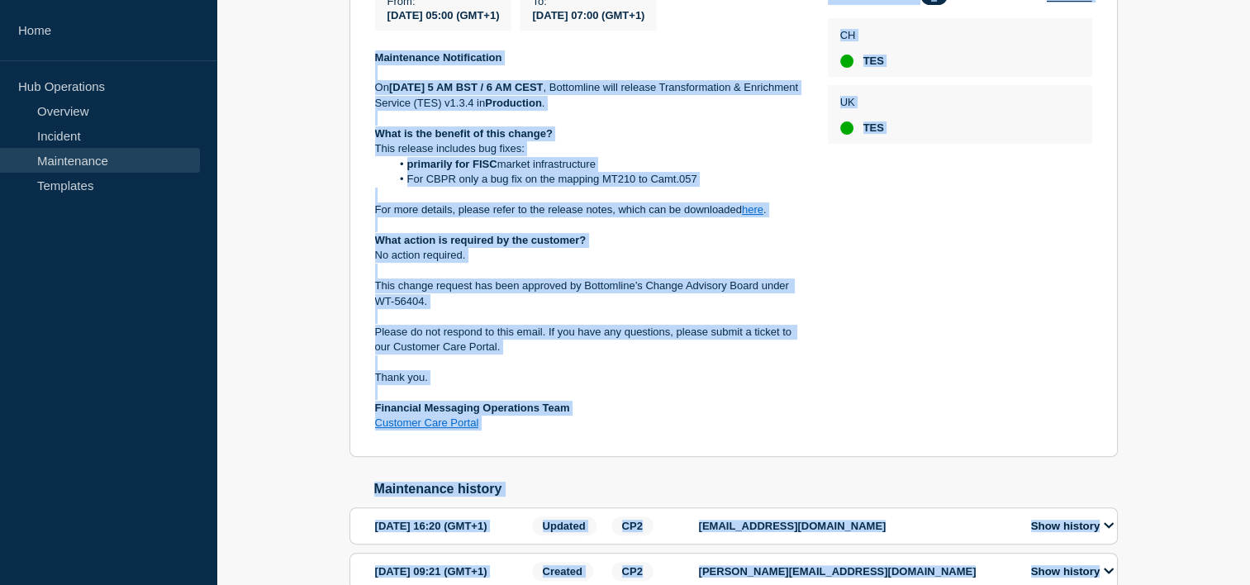
drag, startPoint x: 372, startPoint y: 154, endPoint x: 611, endPoint y: 595, distance: 502.2
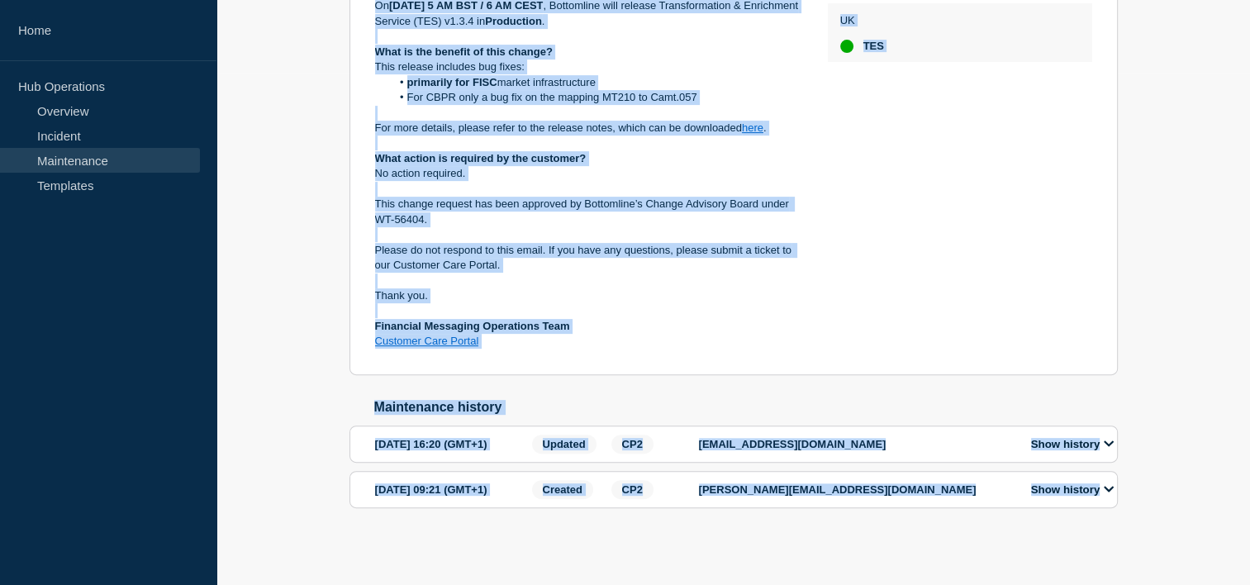
drag, startPoint x: 611, startPoint y: 595, endPoint x: 698, endPoint y: 367, distance: 244.6
click at [698, 367] on section "Closed Transformation & Enrichment Service 1.3.4 - PROD - 28/JUL/2025 - WT-5640…" at bounding box center [733, 95] width 768 height 557
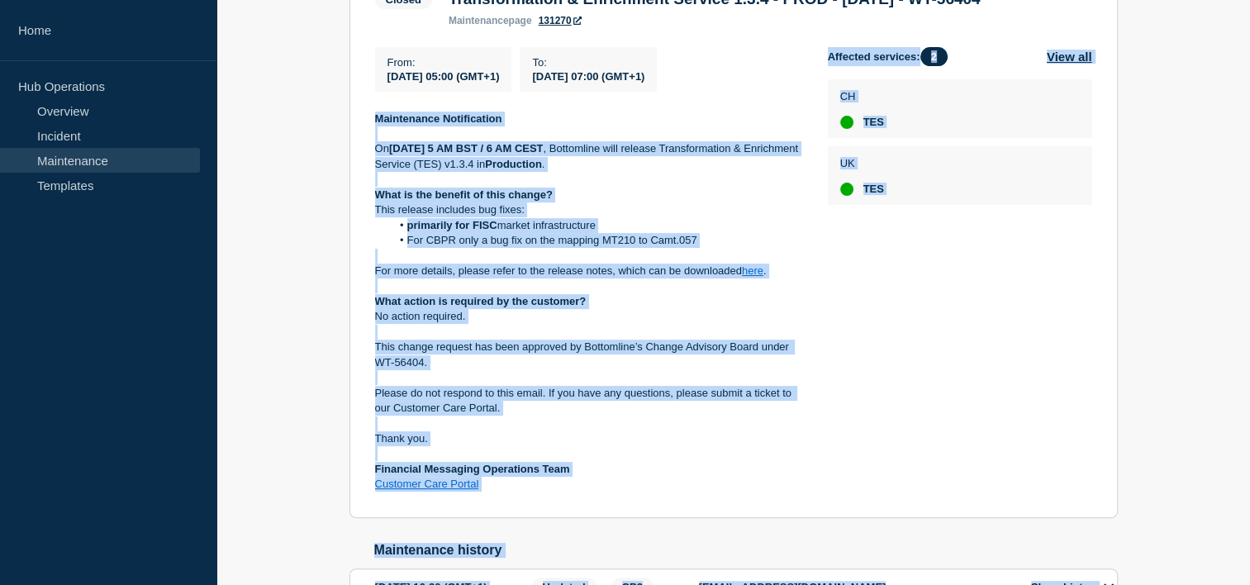
scroll to position [368, 0]
click at [894, 321] on div "Affected services: 2 View all CH TES UK TES" at bounding box center [960, 270] width 264 height 445
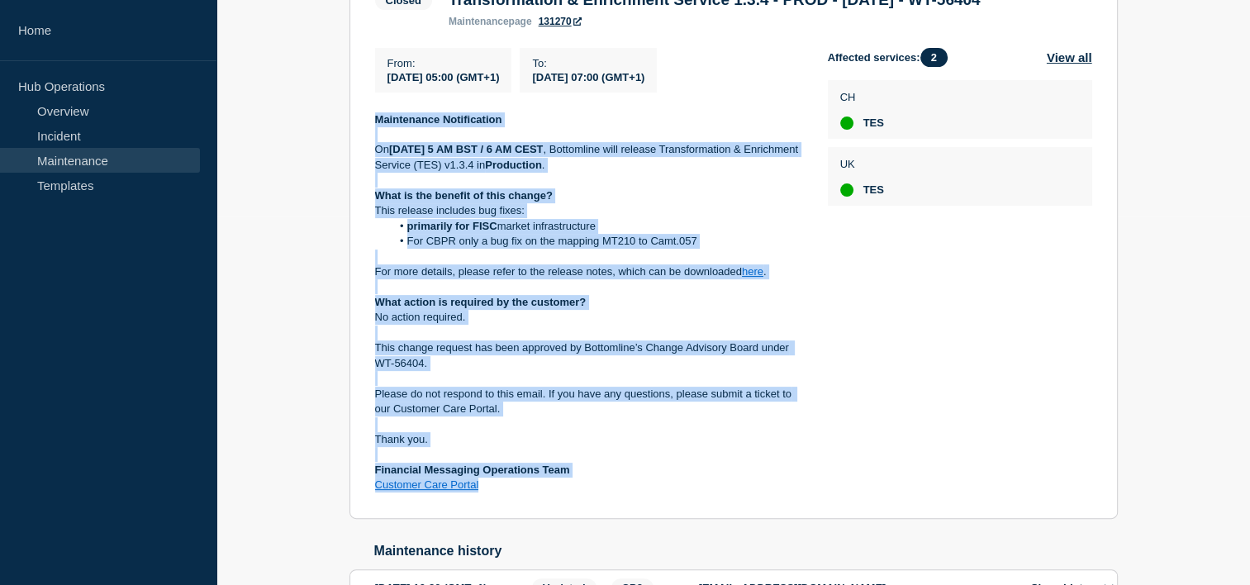
drag, startPoint x: 370, startPoint y: 141, endPoint x: 582, endPoint y: 512, distance: 427.3
click at [582, 512] on section "Closed Transformation & Enrichment Service 1.3.4 - PROD - 28/JUL/2025 - WT-5640…" at bounding box center [733, 239] width 768 height 557
copy div "Maintenance Notification On Monday July 28th, 2025 at 5 AM BST / 6 AM CEST , Bo…"
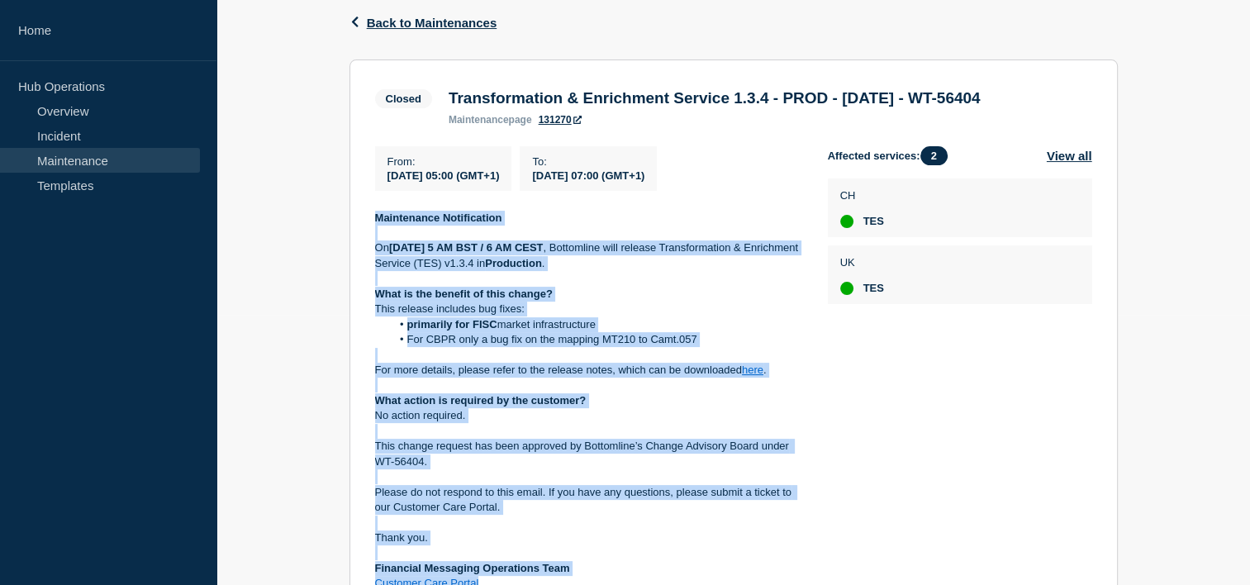
scroll to position [269, 0]
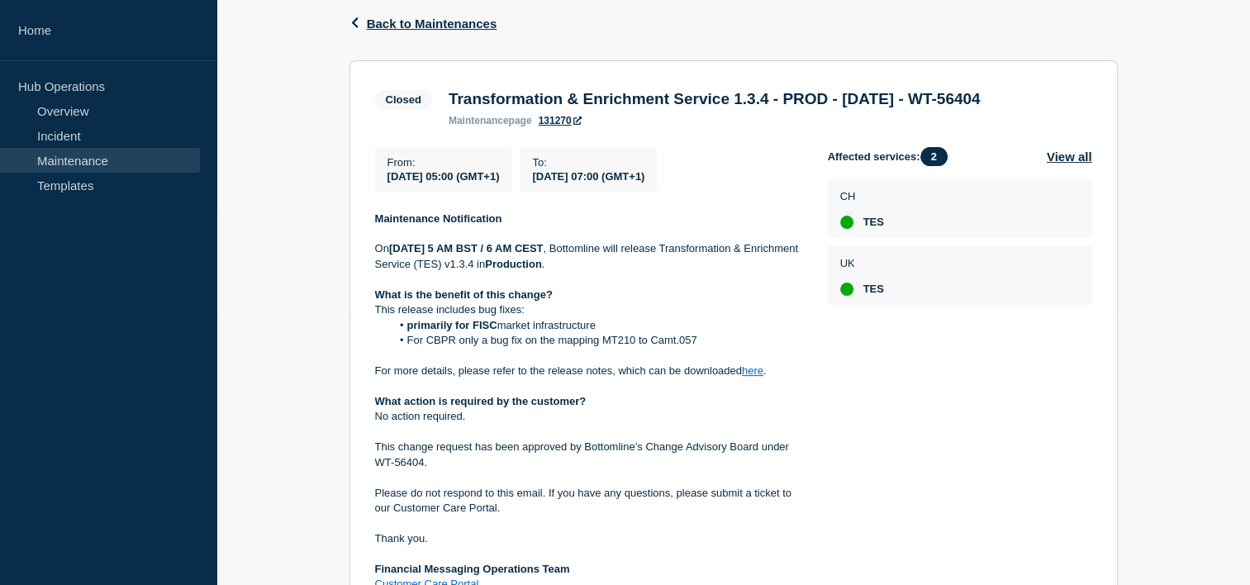
click at [882, 433] on div "Affected services: 2 View all CH TES UK TES" at bounding box center [960, 369] width 264 height 445
click at [360, 17] on icon "button" at bounding box center [355, 22] width 12 height 11
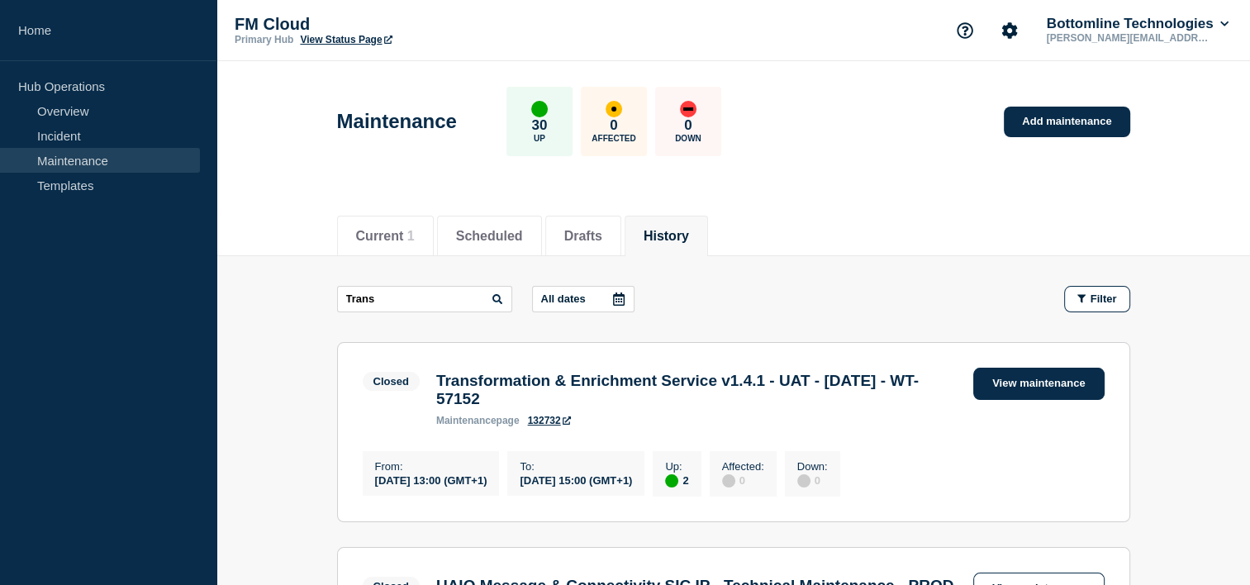
click at [1052, 370] on link "View maintenance" at bounding box center [1038, 384] width 130 height 32
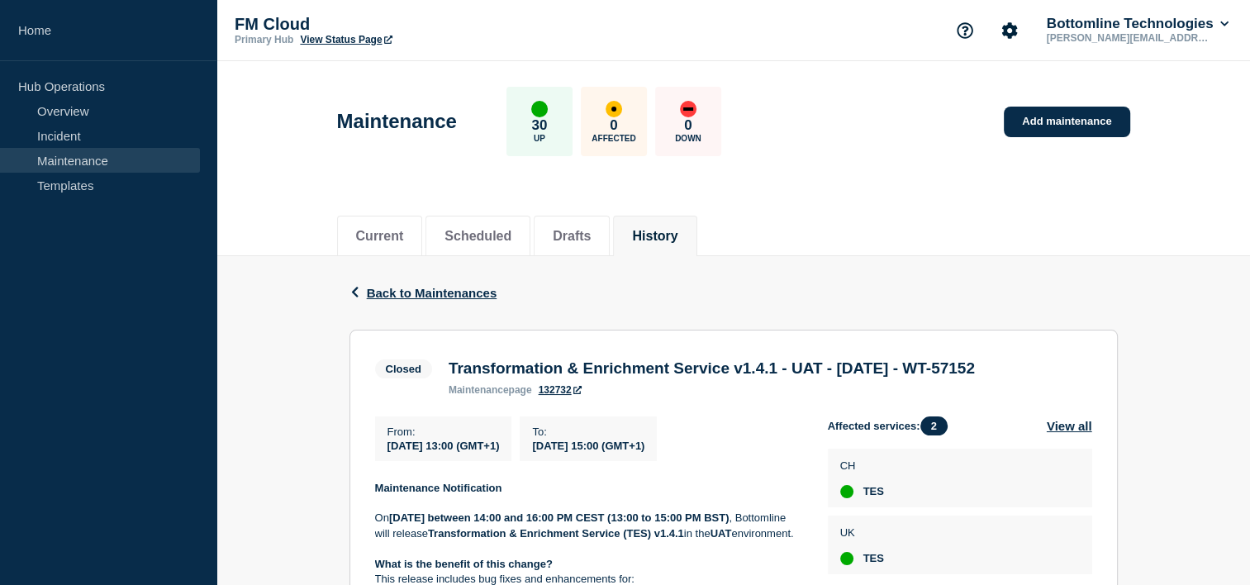
drag, startPoint x: 515, startPoint y: 381, endPoint x: 448, endPoint y: 365, distance: 67.9
click at [448, 365] on h3 "Transformation & Enrichment Service v1.4.1 - UAT - 19/AUG/2025 - WT-57152" at bounding box center [711, 368] width 526 height 18
copy h3 "Transformation & Enrichment Service v1.4.1 - UAT - 19/AUG/2025 - WT-57152"
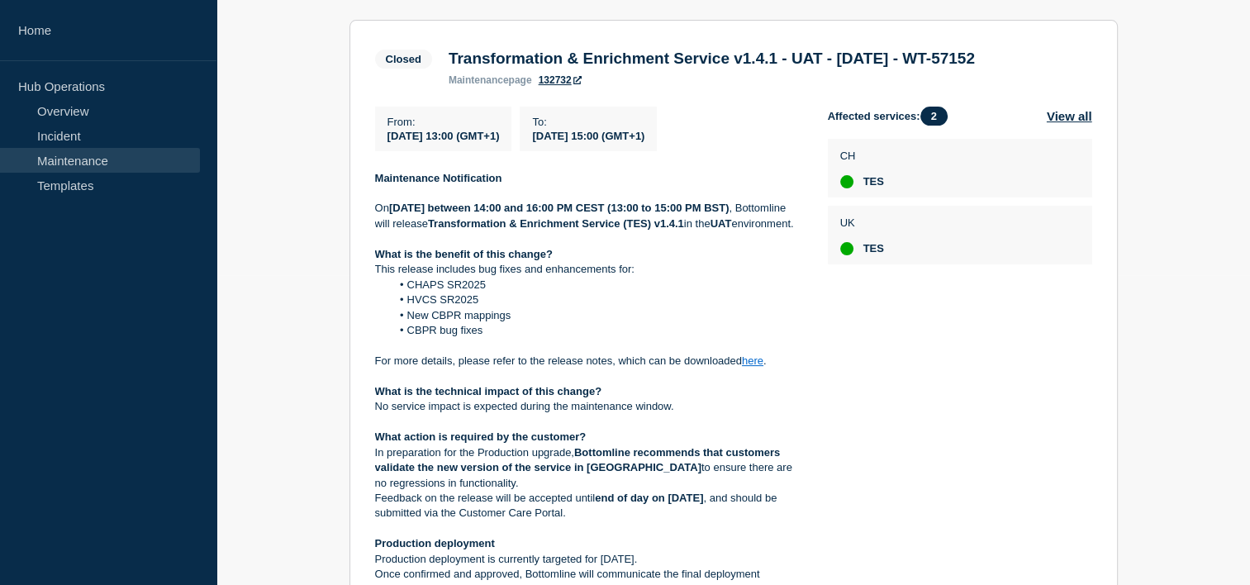
scroll to position [311, 0]
click at [529, 352] on p at bounding box center [588, 344] width 426 height 15
drag, startPoint x: 524, startPoint y: 377, endPoint x: 425, endPoint y: 358, distance: 100.3
click at [425, 338] on ol "CHAPS SR2025 HVCS SR2025 New CBPR mappings CBPR bug fixes" at bounding box center [588, 307] width 426 height 61
drag, startPoint x: 787, startPoint y: 393, endPoint x: 574, endPoint y: 383, distance: 213.3
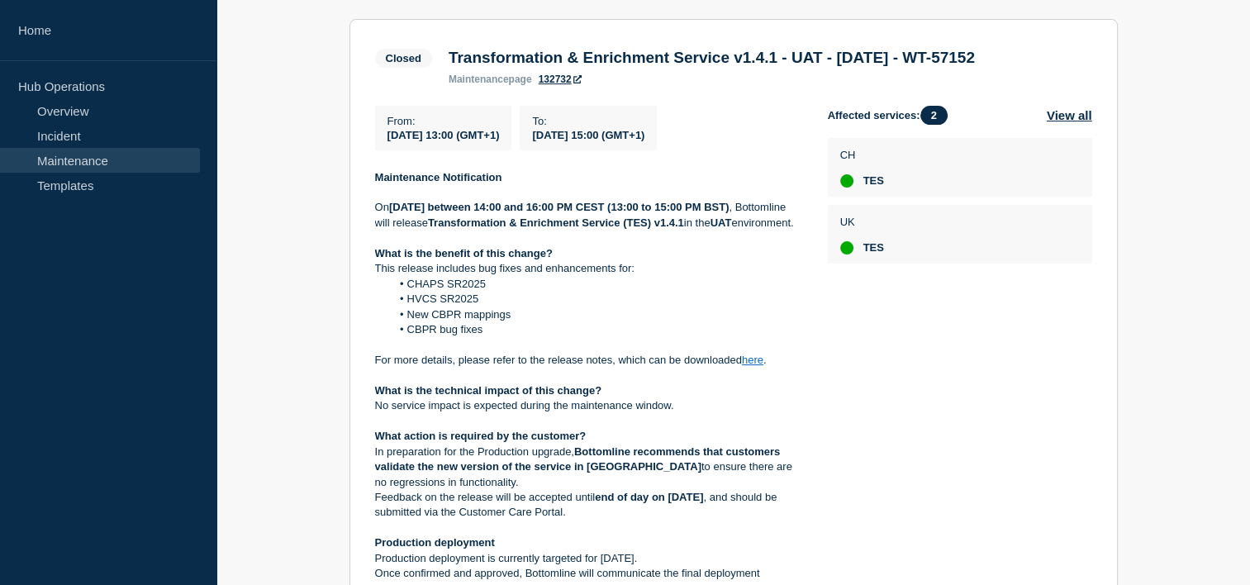
click at [574, 352] on p at bounding box center [588, 344] width 426 height 15
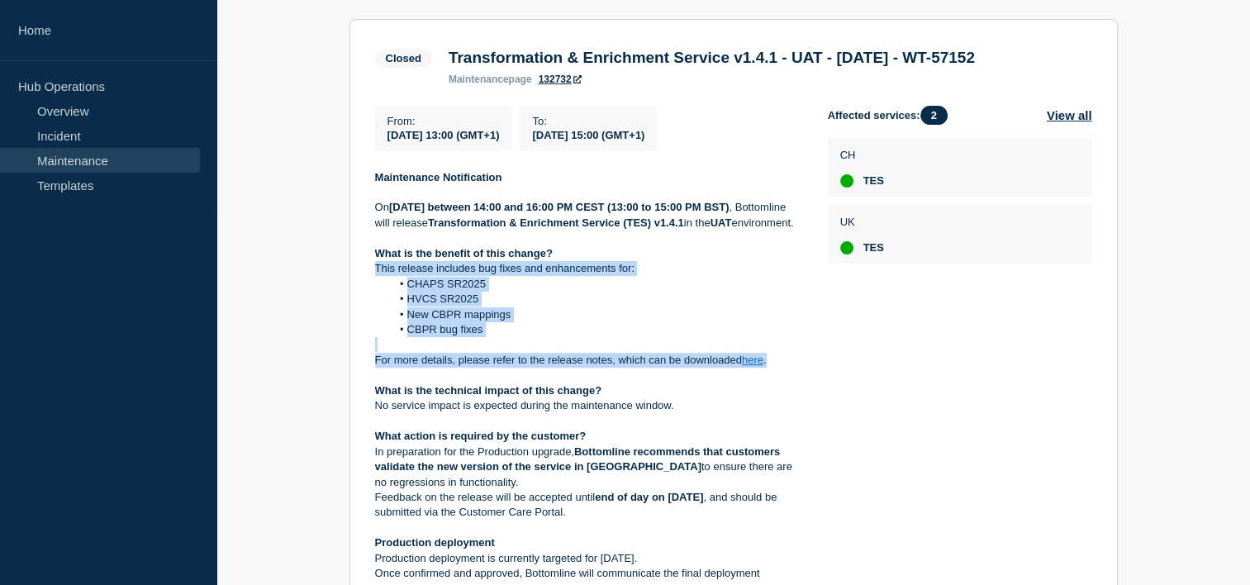
drag, startPoint x: 771, startPoint y: 403, endPoint x: 368, endPoint y: 317, distance: 412.9
click at [368, 317] on section "Closed Transformation & Enrichment Service v1.4.1 - UAT - 19/AUG/2025 - WT-5715…" at bounding box center [733, 420] width 768 height 802
copy div "This release includes bug fixes and enhancements for: CHAPS SR2025 HVCS SR2025 …"
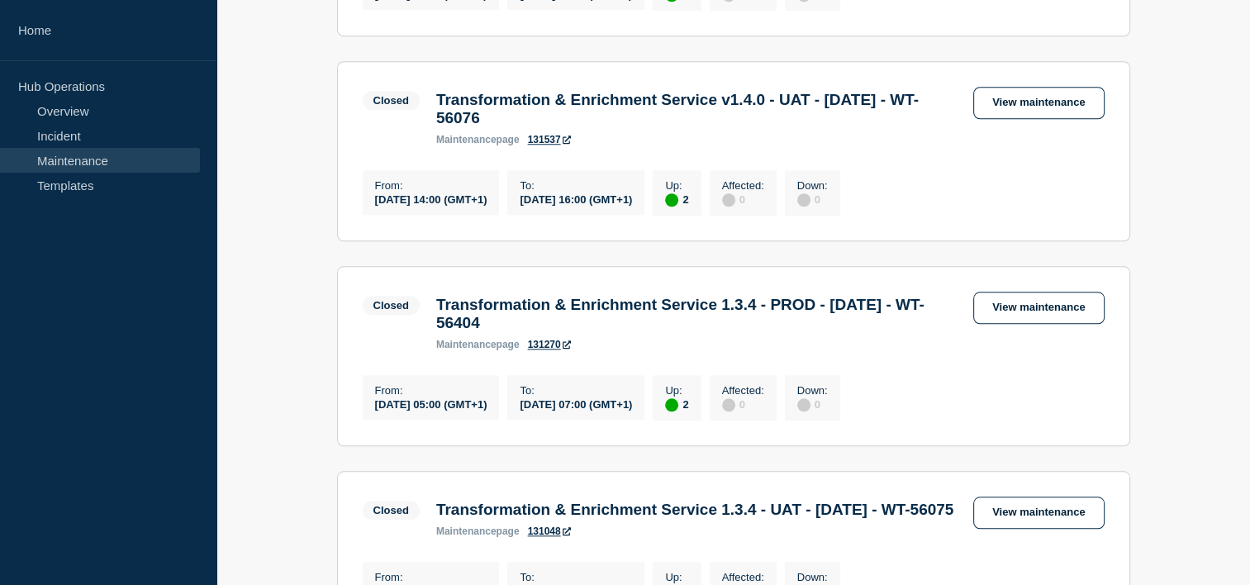
scroll to position [1511, 0]
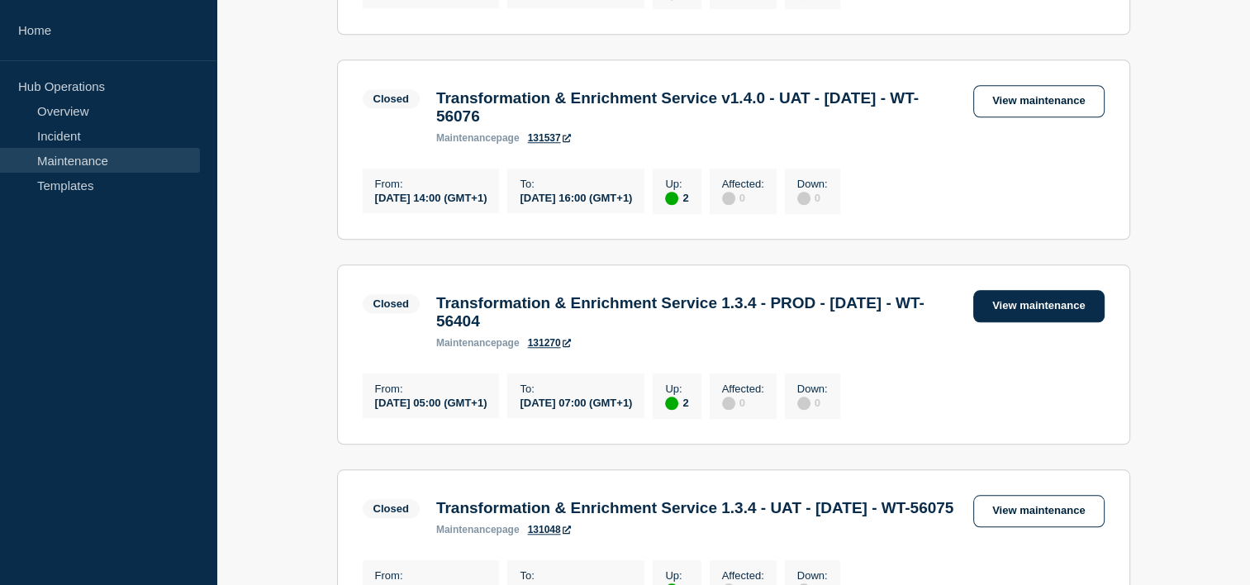
click at [1059, 322] on link "View maintenance" at bounding box center [1038, 306] width 130 height 32
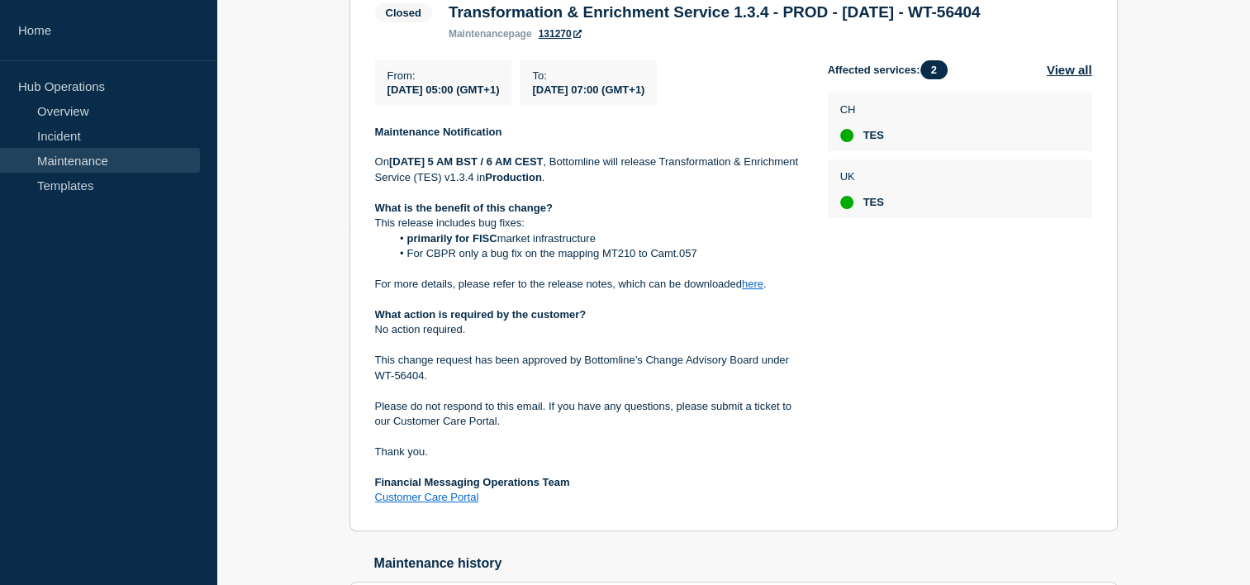
scroll to position [175, 0]
